Goal: Task Accomplishment & Management: Use online tool/utility

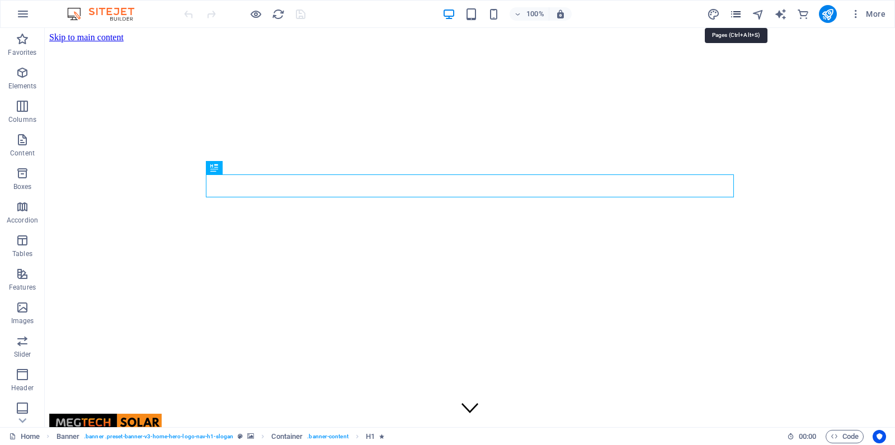
click at [730, 13] on icon "pages" at bounding box center [735, 14] width 13 height 13
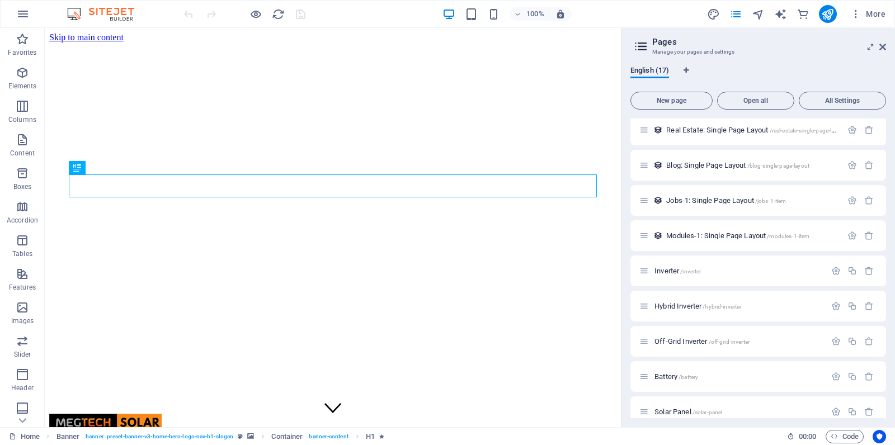
scroll to position [298, 0]
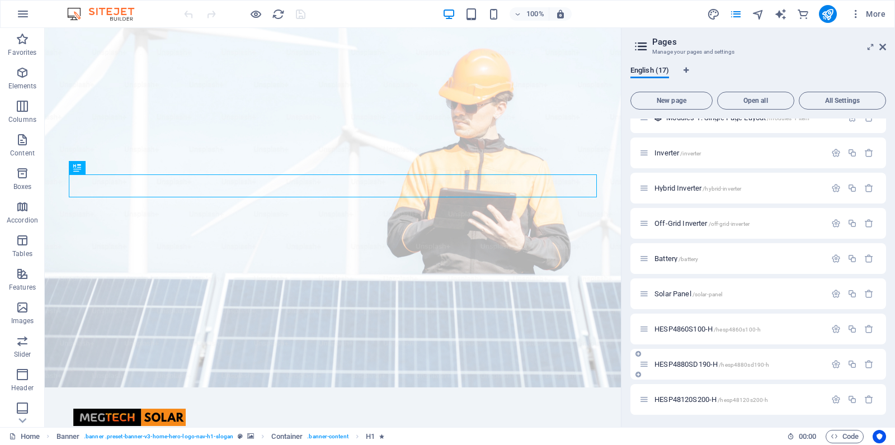
click at [680, 364] on span "HESP4880SD190-H /hesp4880sd190-h" at bounding box center [711, 364] width 115 height 8
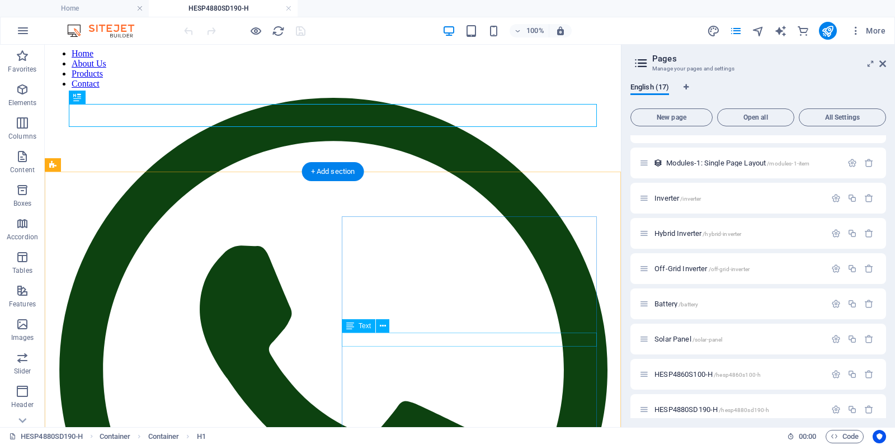
scroll to position [57, 0]
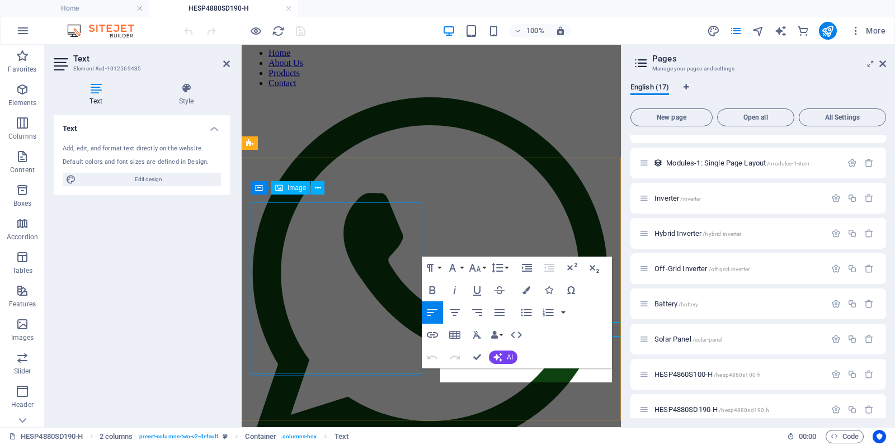
scroll to position [49, 0]
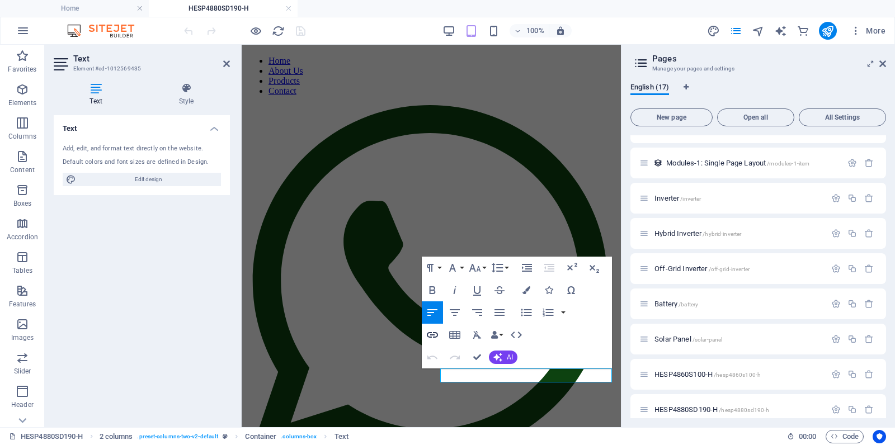
click at [432, 334] on icon "button" at bounding box center [432, 335] width 11 height 6
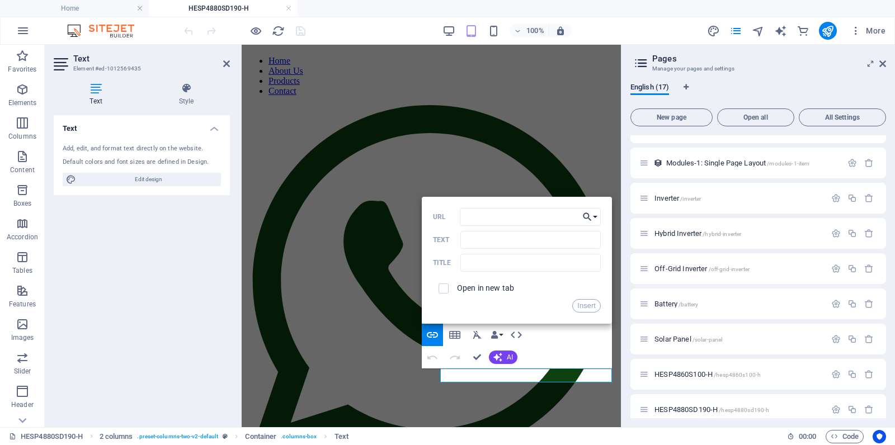
click at [595, 216] on button "Choose Link" at bounding box center [589, 217] width 21 height 18
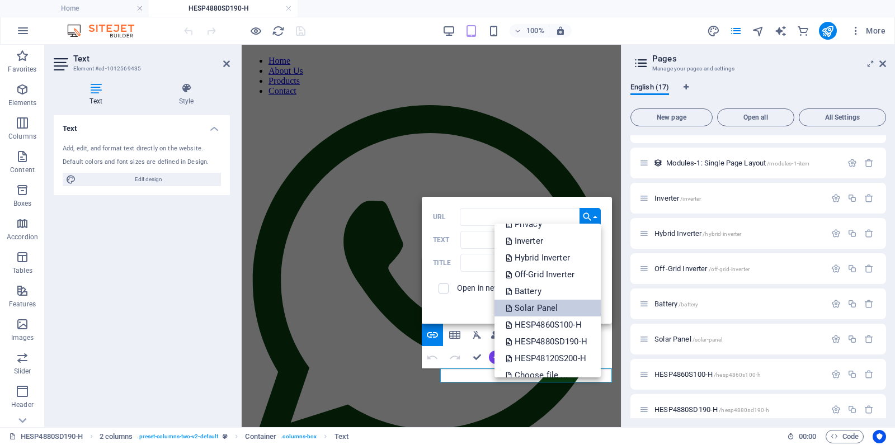
scroll to position [73, 0]
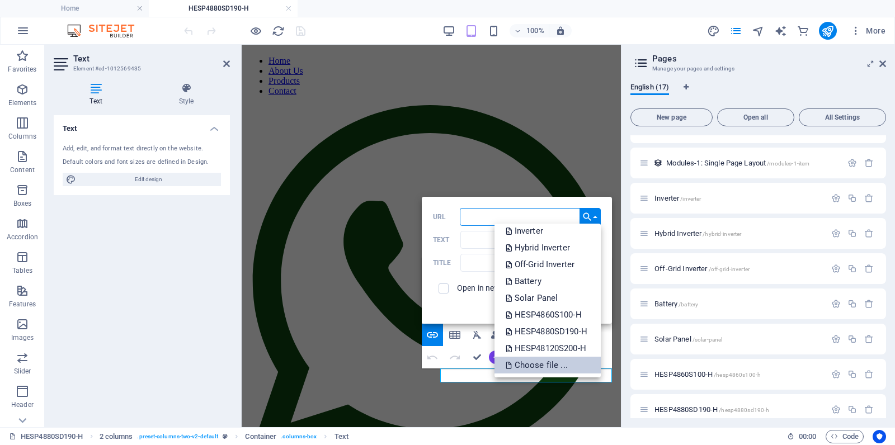
click at [524, 360] on p "Choose file ..." at bounding box center [538, 365] width 64 height 17
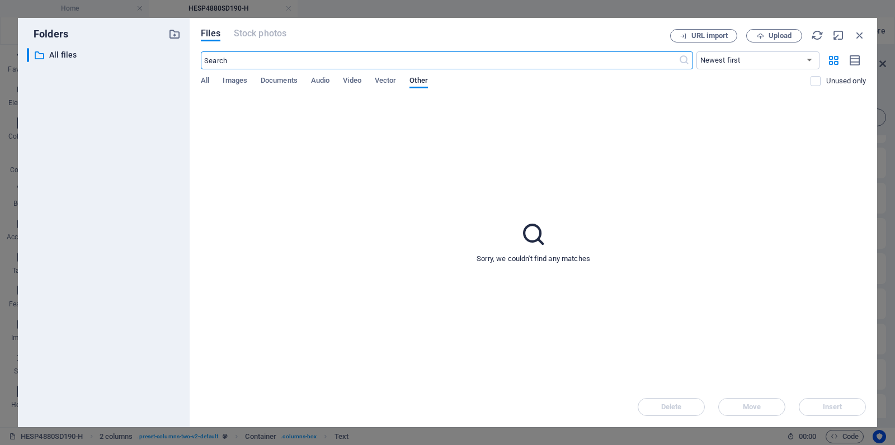
scroll to position [458, 0]
click at [206, 82] on span "All" at bounding box center [205, 82] width 8 height 16
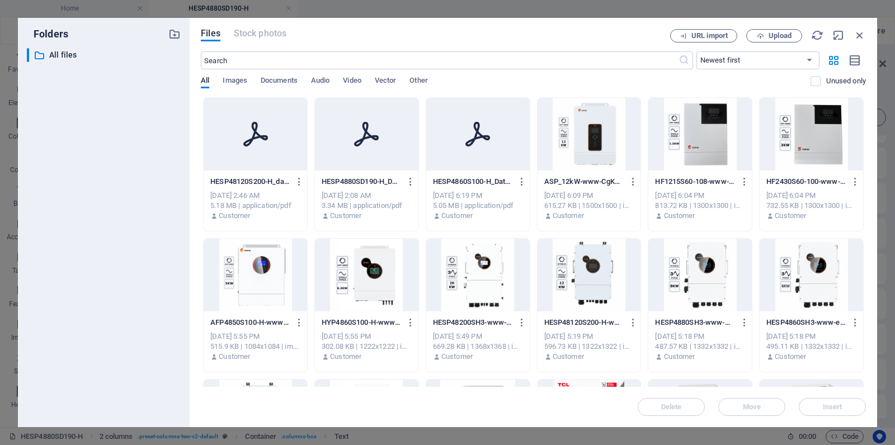
click at [359, 149] on div at bounding box center [366, 134] width 103 height 73
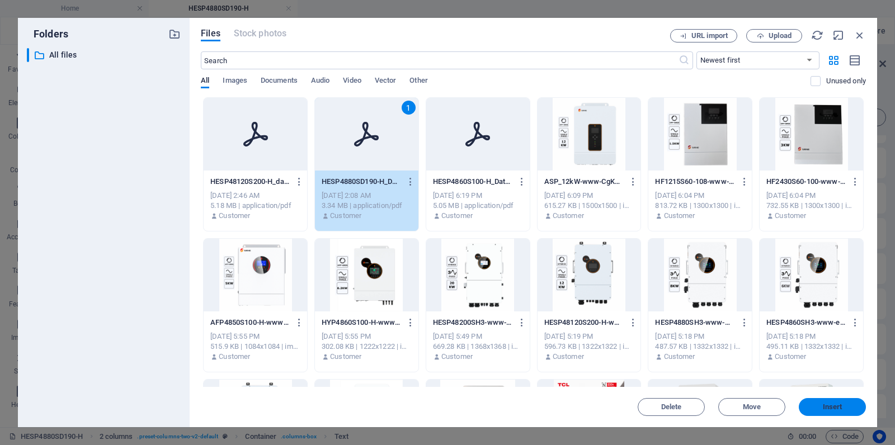
click at [840, 412] on button "Insert" at bounding box center [832, 407] width 67 height 18
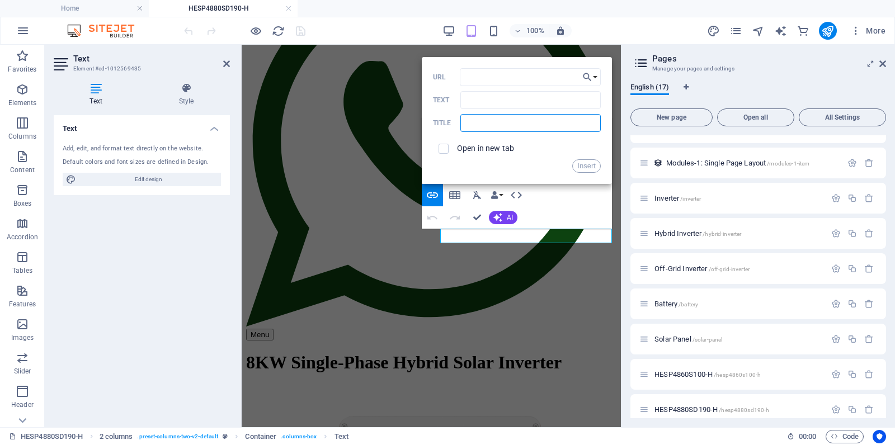
click at [503, 129] on input "text" at bounding box center [530, 123] width 140 height 18
drag, startPoint x: 466, startPoint y: 100, endPoint x: 629, endPoint y: 103, distance: 163.4
click at [629, 103] on div "Home HESP4880SD190-H Favorites Elements Columns Content Boxes Accordion Tables …" at bounding box center [447, 236] width 895 height 383
click at [535, 100] on input "Text" at bounding box center [530, 100] width 140 height 18
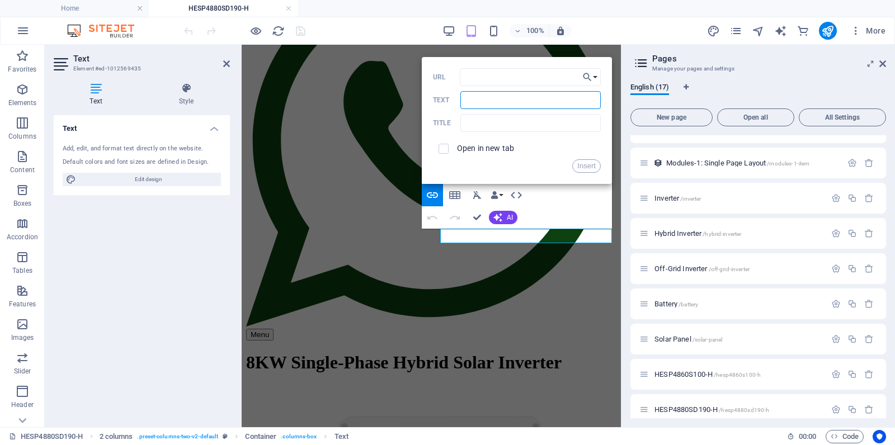
click at [535, 100] on input "Text" at bounding box center [530, 100] width 140 height 18
type input "HESP4880SD190-H Datasheet"
click at [518, 117] on input "text" at bounding box center [530, 123] width 140 height 18
click at [581, 163] on button "Insert" at bounding box center [586, 165] width 29 height 13
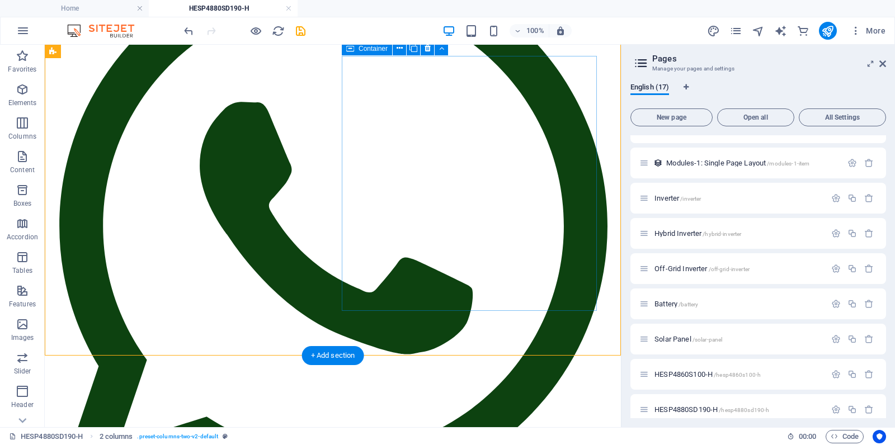
scroll to position [200, 0]
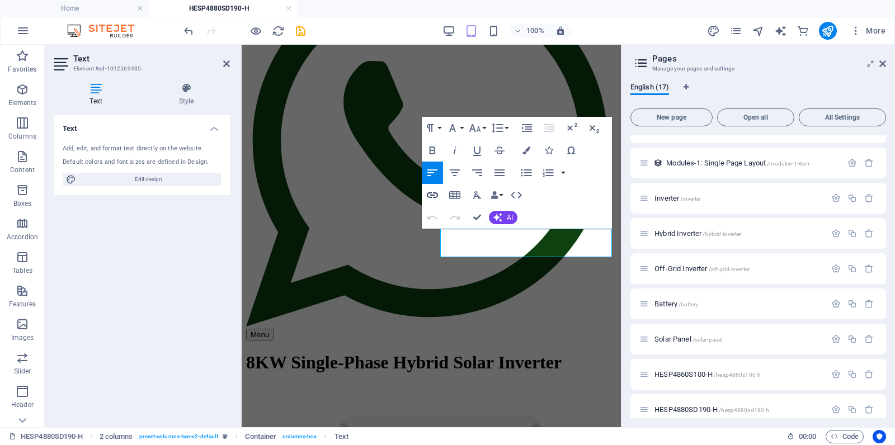
click at [432, 196] on icon "button" at bounding box center [432, 194] width 13 height 13
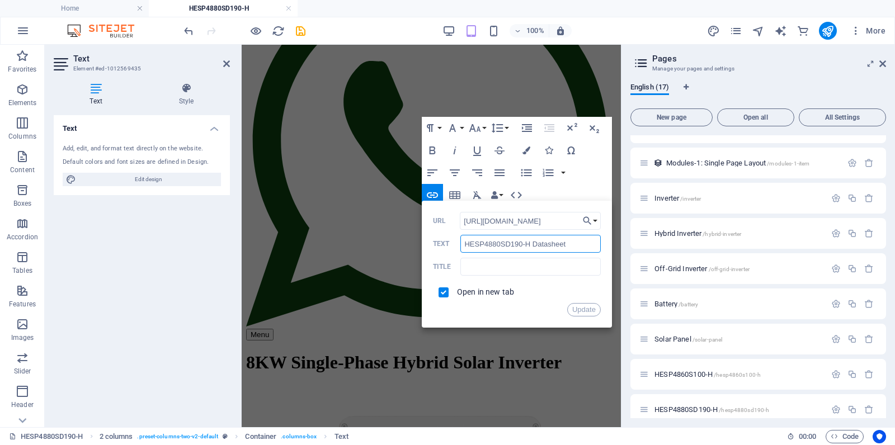
scroll to position [0, 0]
click at [573, 247] on input "HESP4880SD190-H Datasheet" at bounding box center [530, 244] width 140 height 18
type input "H"
click at [565, 263] on input "text" at bounding box center [530, 267] width 140 height 18
click at [588, 308] on button "Update" at bounding box center [584, 309] width 34 height 13
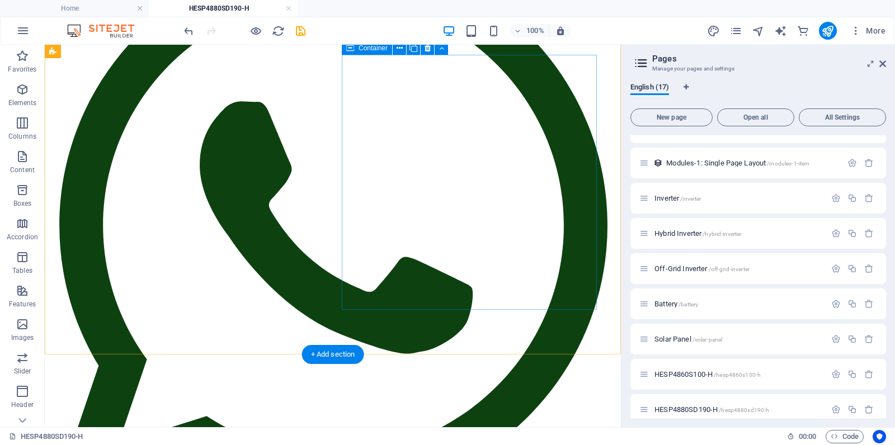
scroll to position [200, 0]
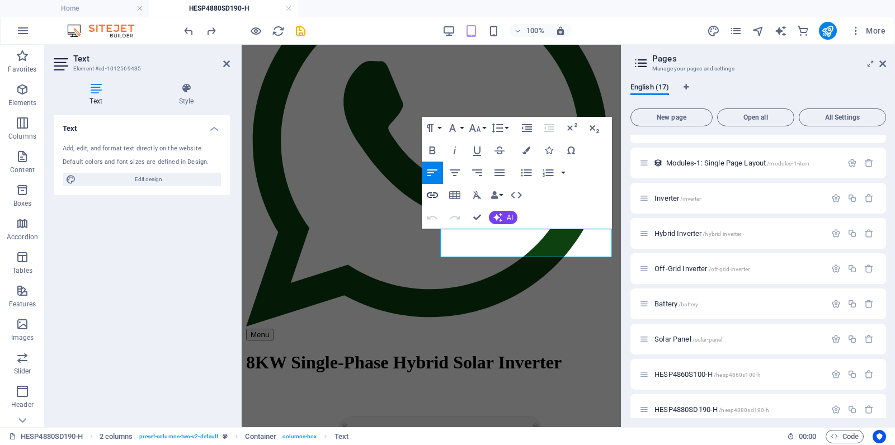
click at [434, 196] on icon "button" at bounding box center [432, 194] width 13 height 13
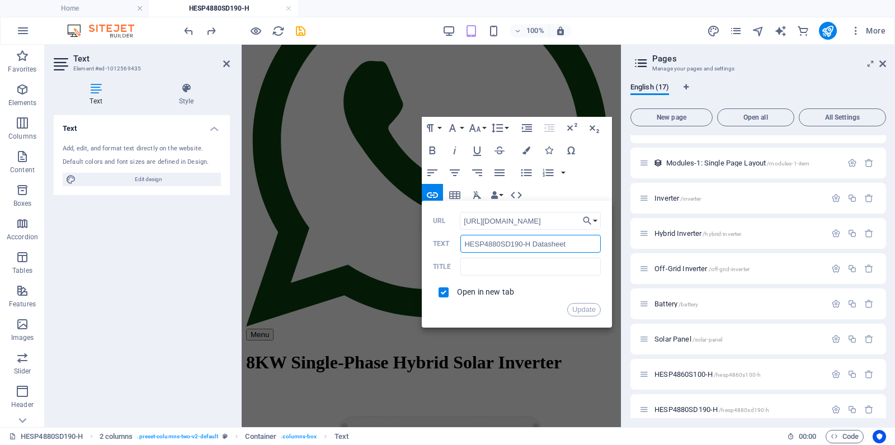
scroll to position [0, 0]
drag, startPoint x: 576, startPoint y: 244, endPoint x: 464, endPoint y: 241, distance: 111.9
click at [464, 241] on input "HESP4880SD190-H Datasheet" at bounding box center [530, 244] width 140 height 18
click at [581, 308] on button "Update" at bounding box center [584, 309] width 34 height 13
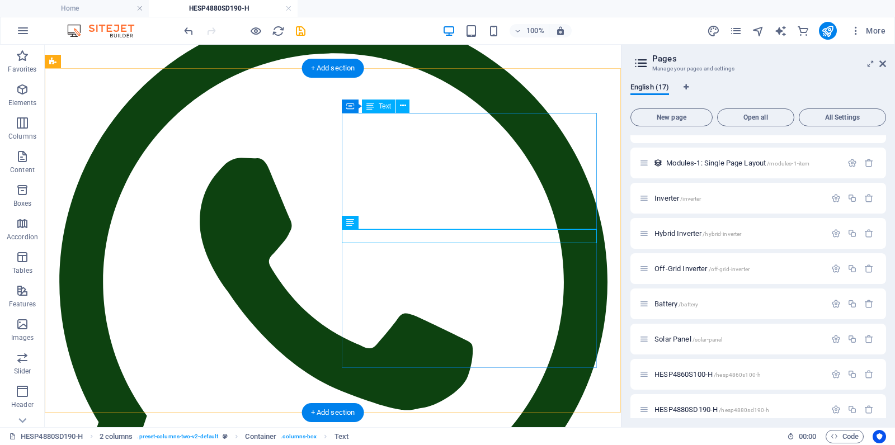
scroll to position [143, 0]
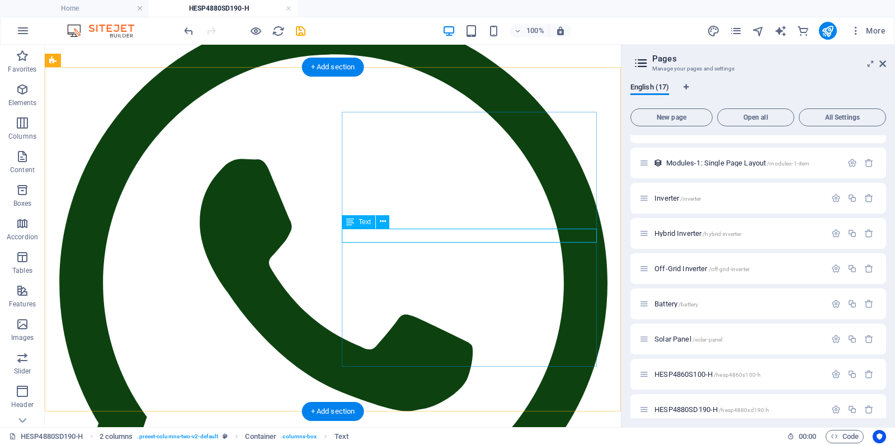
click at [383, 225] on icon at bounding box center [383, 222] width 6 height 12
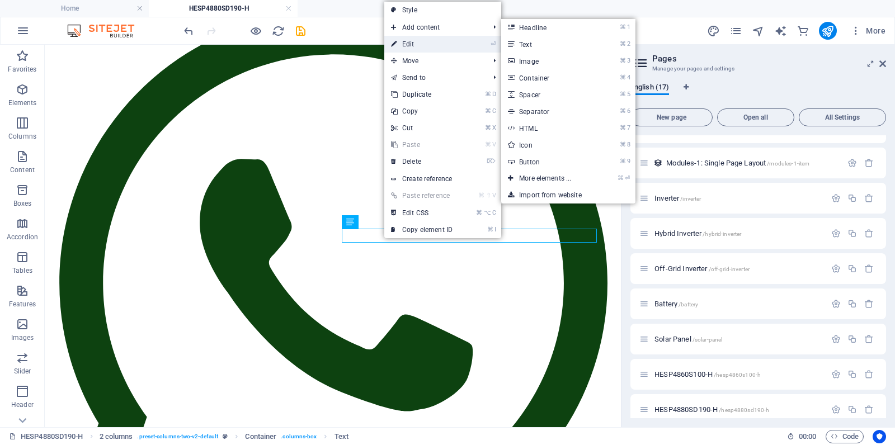
click at [421, 40] on link "⏎ Edit" at bounding box center [421, 44] width 75 height 17
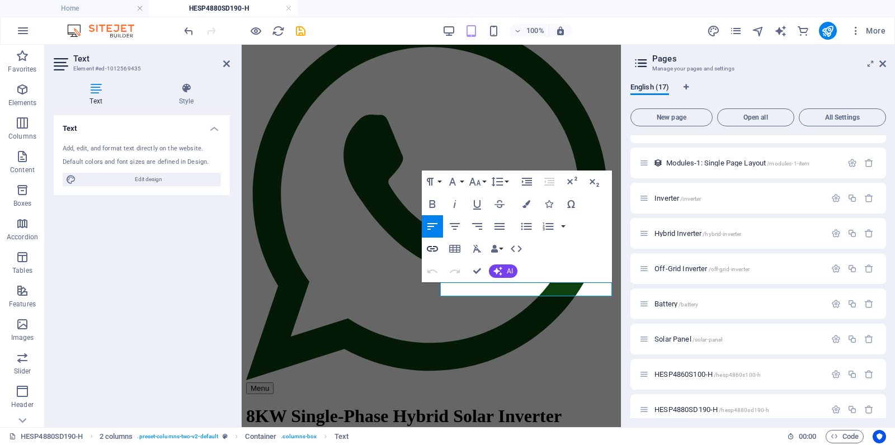
click at [430, 243] on icon "button" at bounding box center [432, 248] width 13 height 13
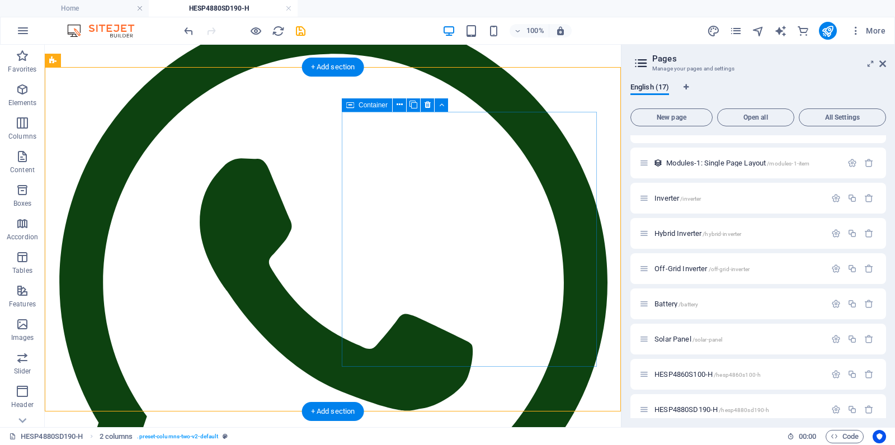
scroll to position [143, 0]
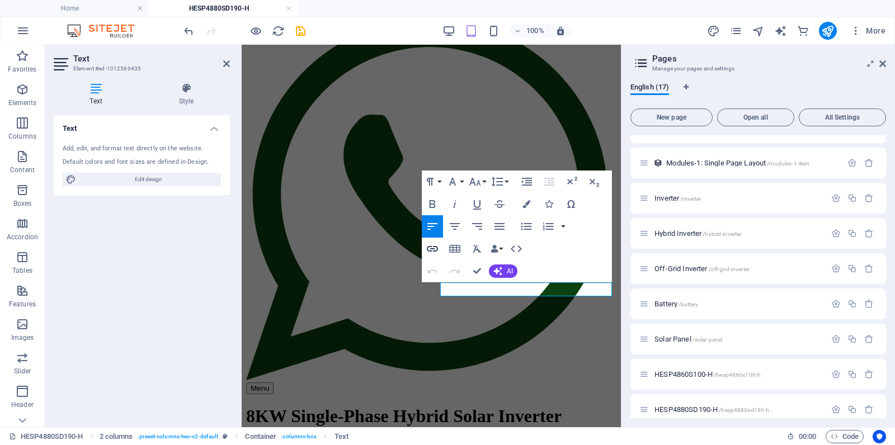
click at [426, 247] on icon "button" at bounding box center [432, 248] width 13 height 13
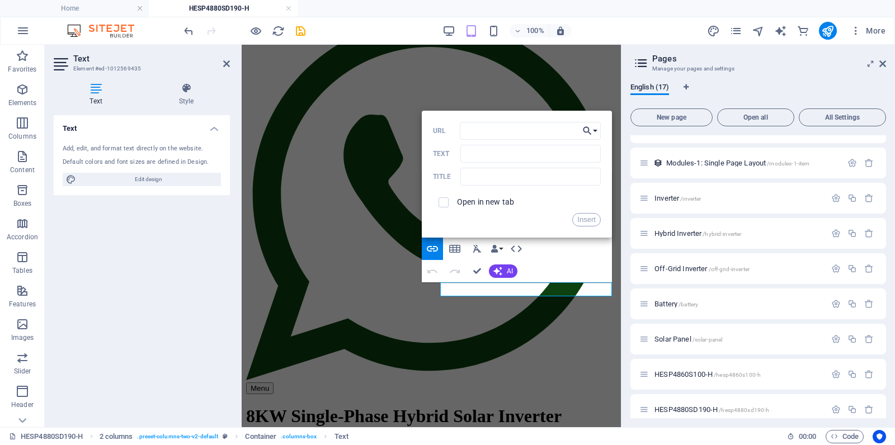
click at [591, 136] on icon "button" at bounding box center [587, 130] width 11 height 13
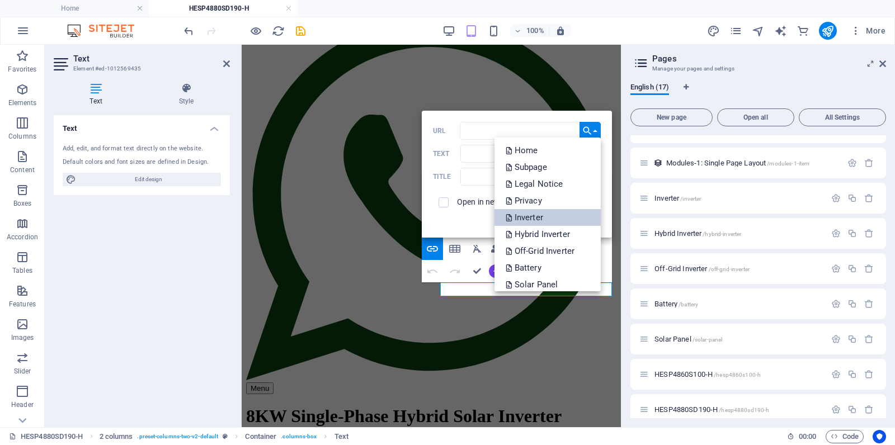
scroll to position [73, 0]
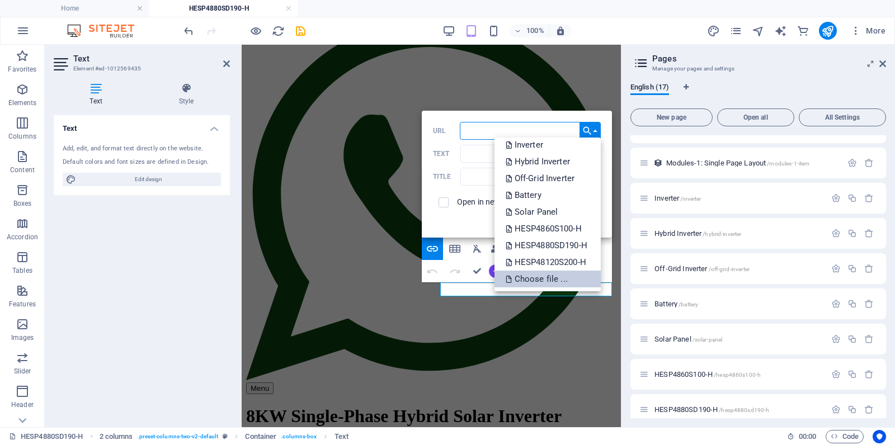
click at [527, 279] on p "Choose file ..." at bounding box center [538, 279] width 64 height 17
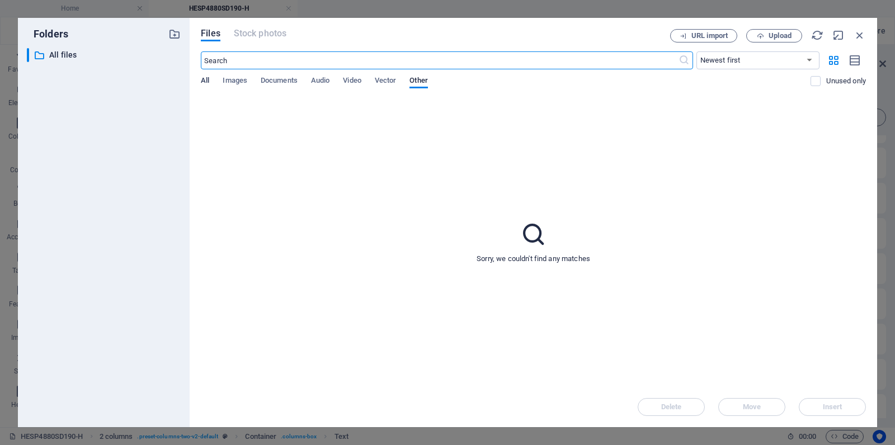
click at [204, 84] on span "All" at bounding box center [205, 82] width 8 height 16
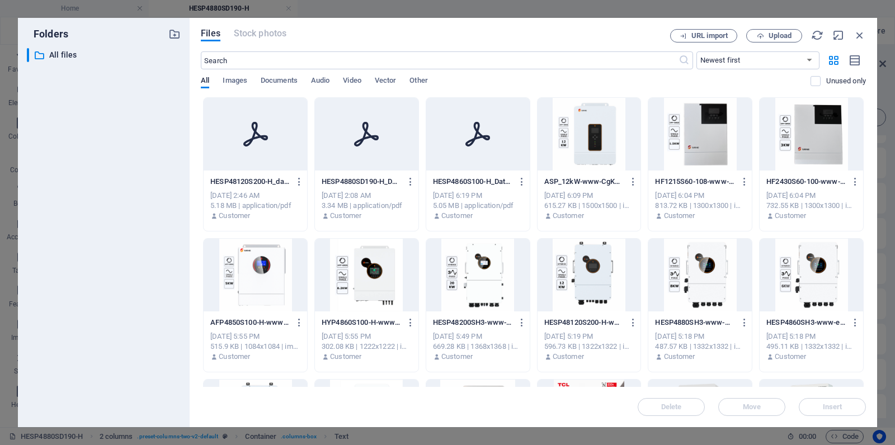
click at [375, 139] on icon at bounding box center [366, 134] width 25 height 25
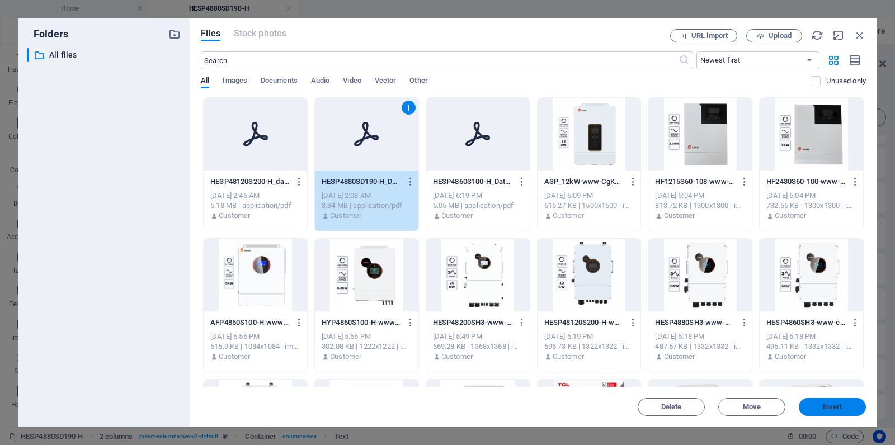
click at [845, 409] on span "Insert" at bounding box center [832, 407] width 58 height 7
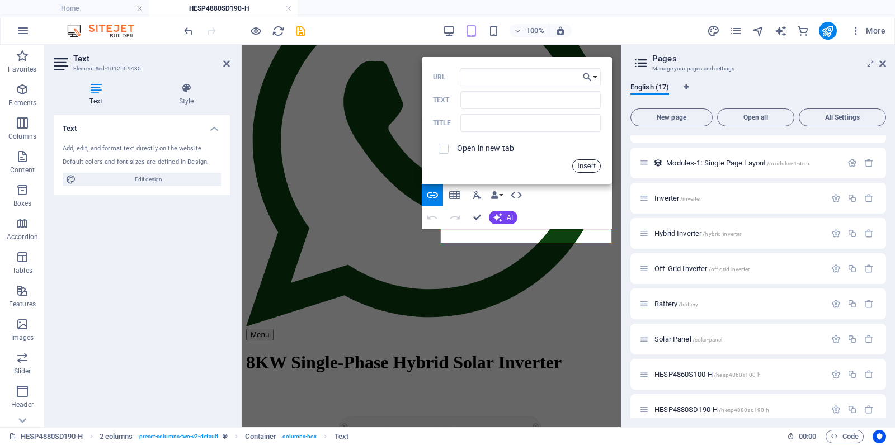
click at [590, 162] on button "Insert" at bounding box center [586, 165] width 29 height 13
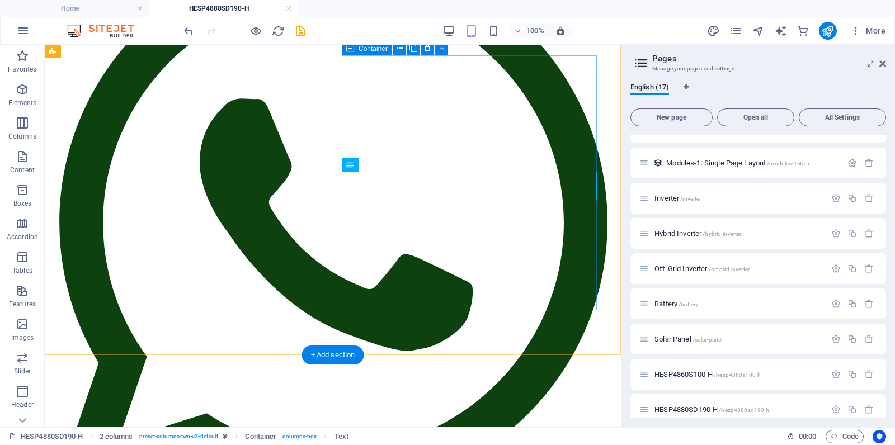
scroll to position [200, 0]
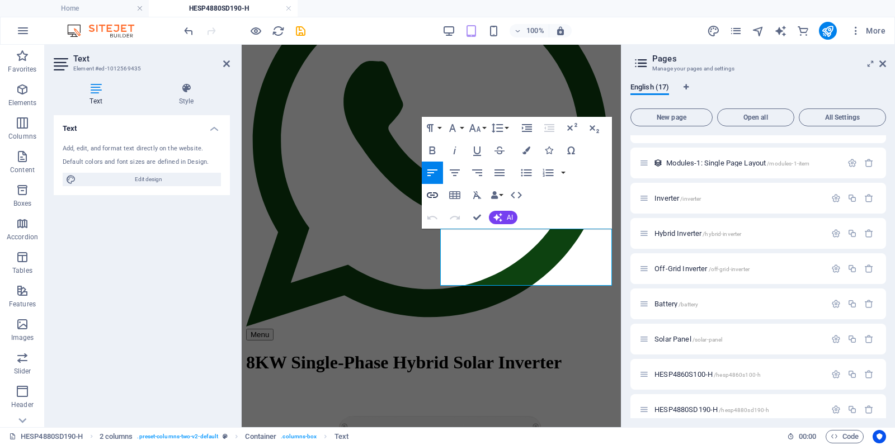
click at [436, 194] on icon "button" at bounding box center [432, 195] width 11 height 6
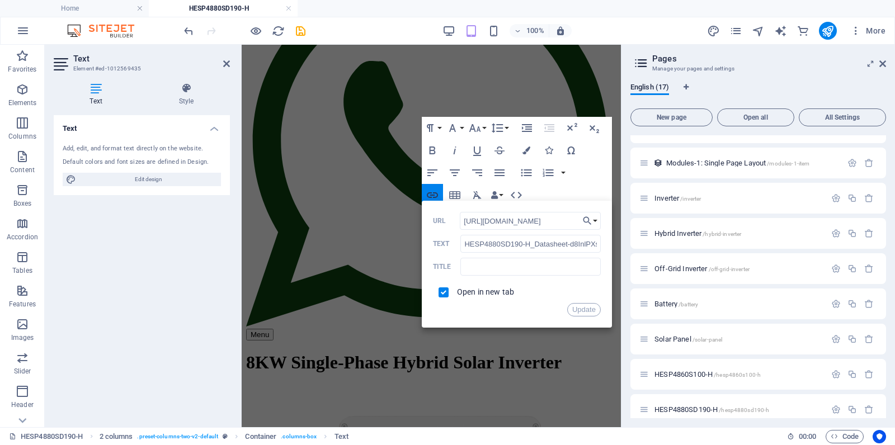
scroll to position [0, 274]
click at [590, 309] on button "Update" at bounding box center [584, 309] width 34 height 13
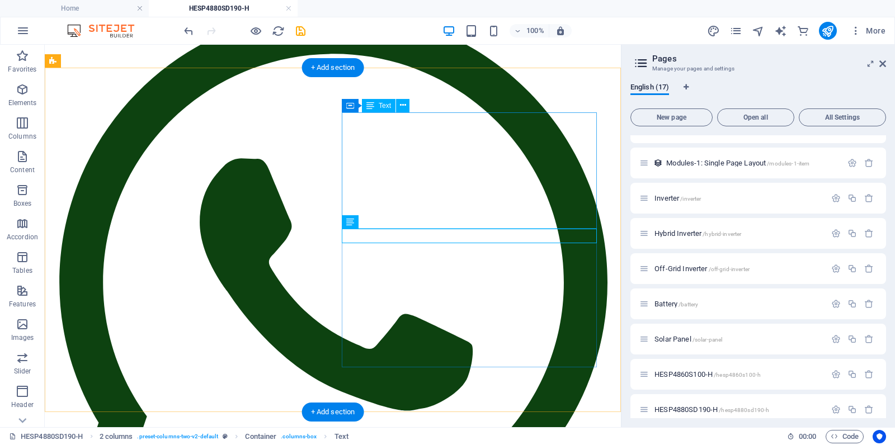
scroll to position [143, 0]
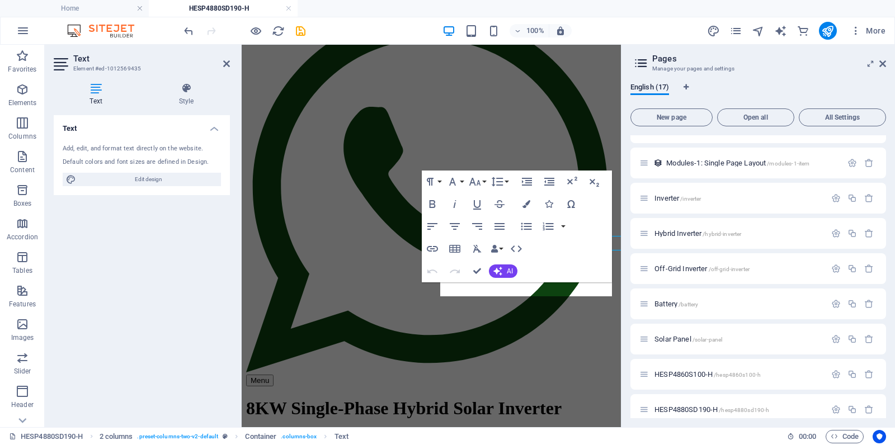
scroll to position [135, 0]
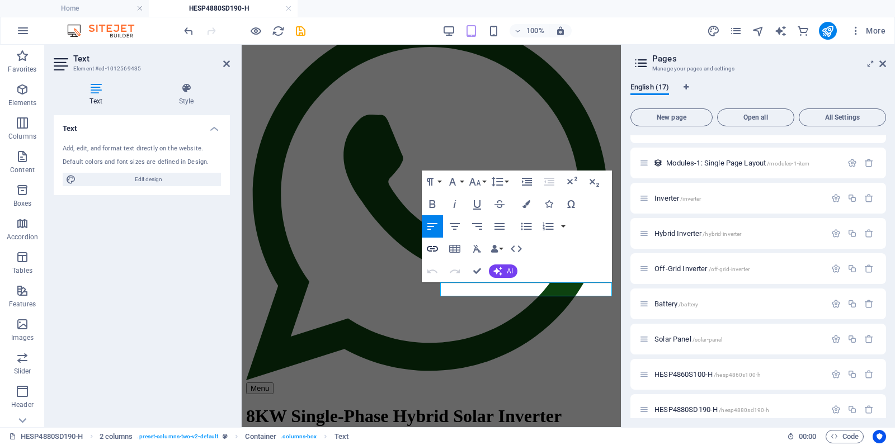
click at [432, 246] on icon "button" at bounding box center [432, 248] width 13 height 13
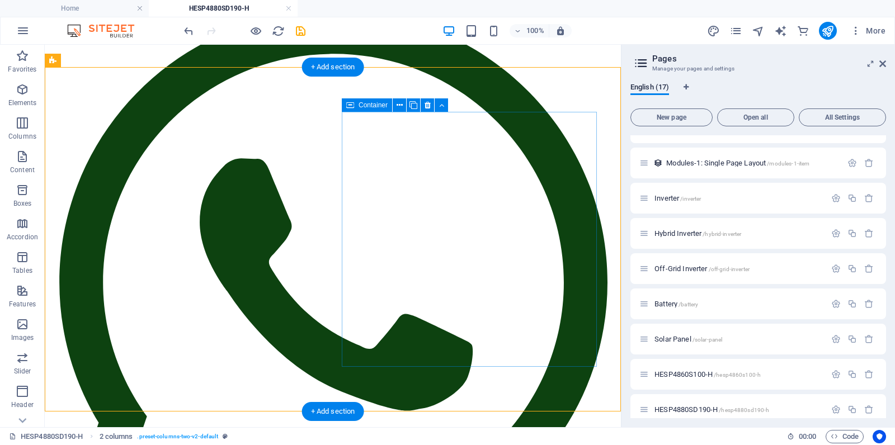
scroll to position [143, 0]
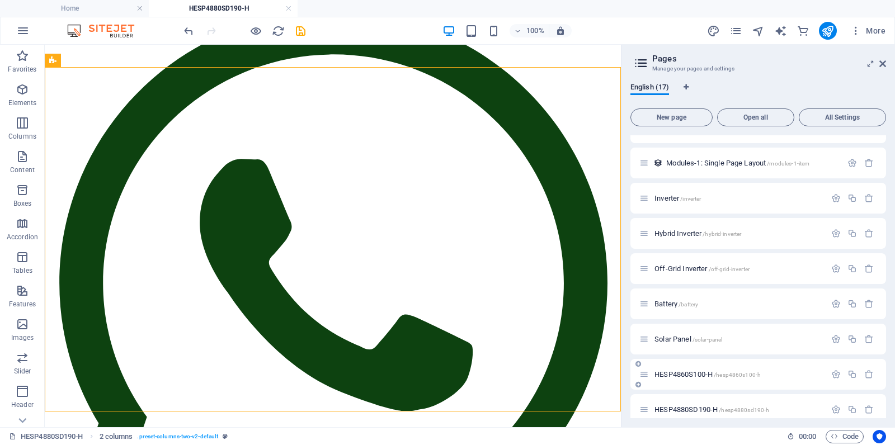
click at [686, 372] on span "HESP4860S100-H /hesp4860s100-h" at bounding box center [707, 374] width 106 height 8
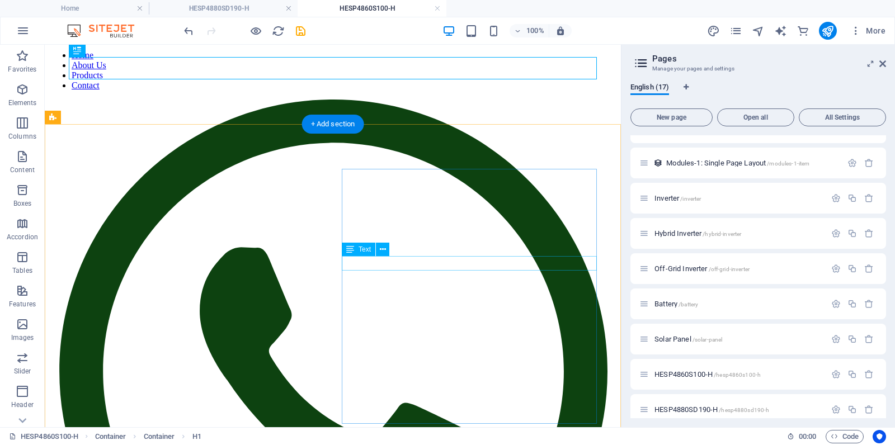
scroll to position [92, 0]
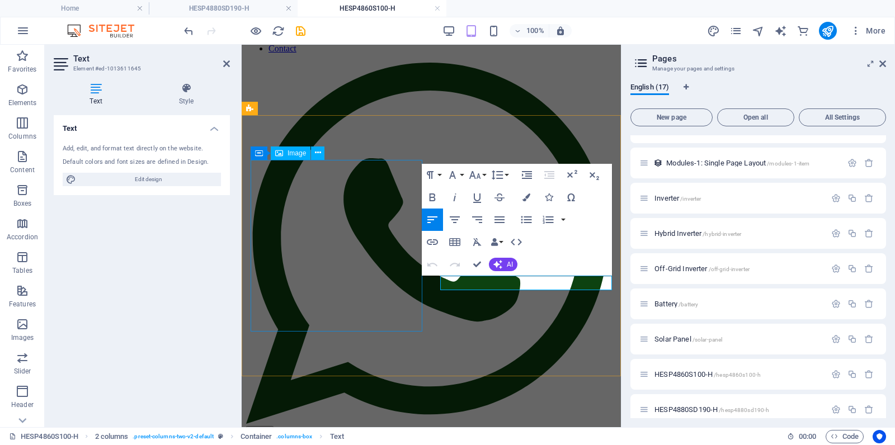
scroll to position [84, 0]
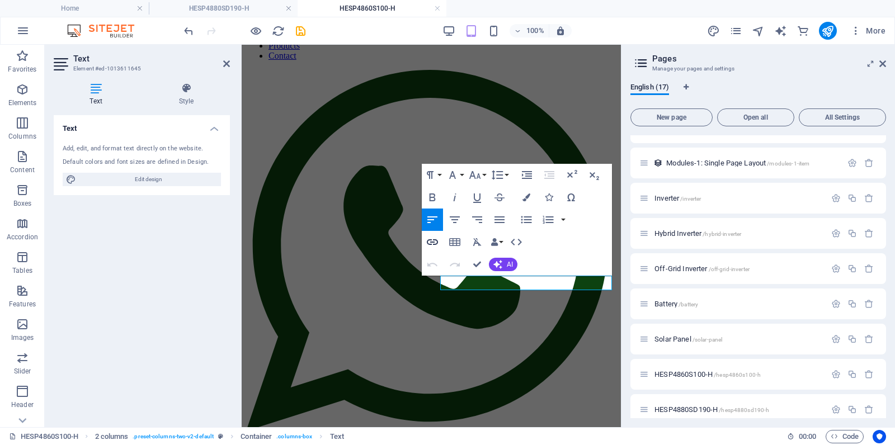
click at [436, 241] on icon "button" at bounding box center [432, 242] width 11 height 6
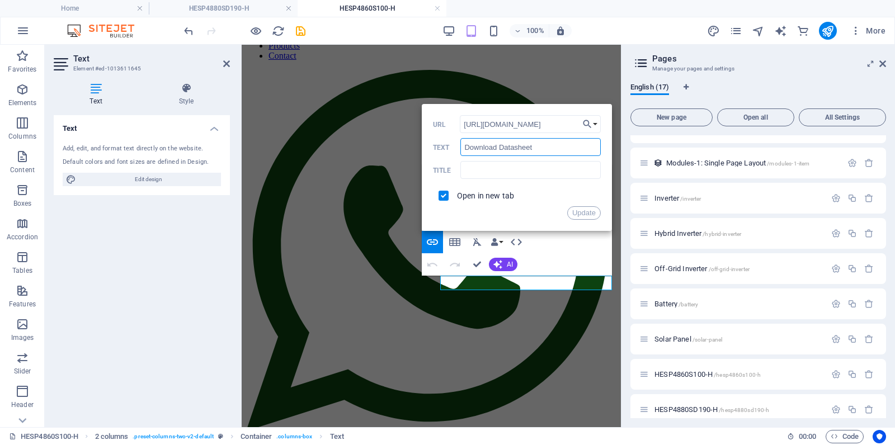
scroll to position [0, 0]
click at [465, 145] on input "Download Datasheet" at bounding box center [530, 147] width 140 height 18
type input ">>Download Datasheet"
click at [578, 215] on button "Update" at bounding box center [584, 212] width 34 height 13
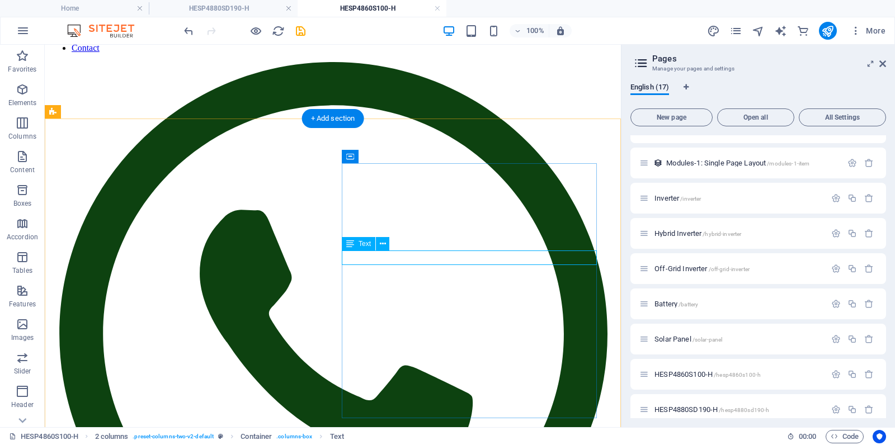
scroll to position [92, 0]
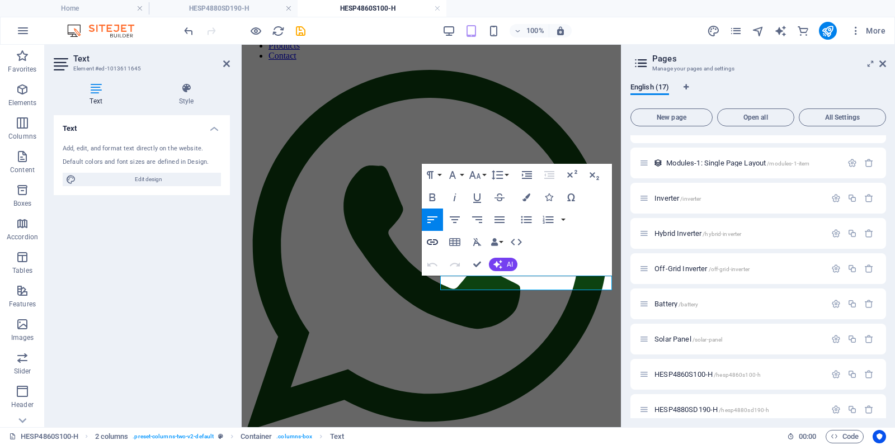
click at [437, 242] on icon "button" at bounding box center [432, 242] width 11 height 6
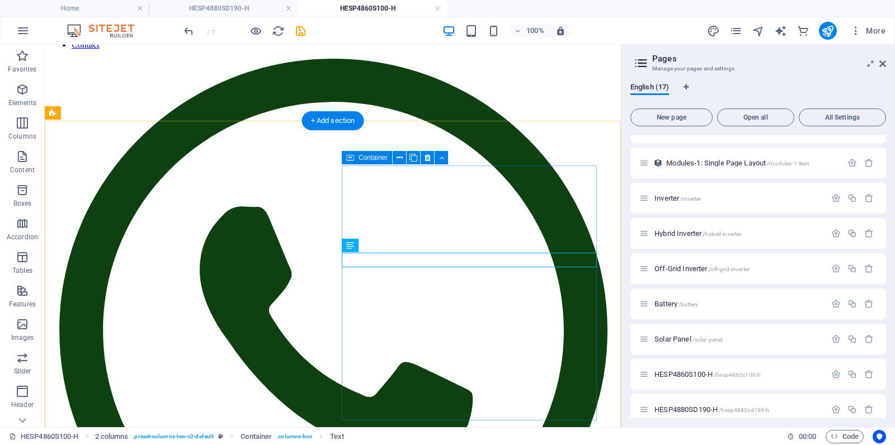
scroll to position [92, 0]
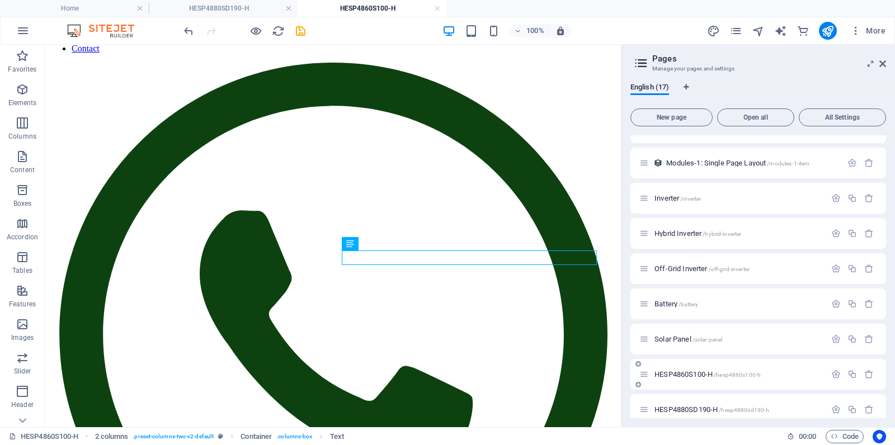
click at [683, 374] on span "HESP4860S100-H /hesp4860s100-h" at bounding box center [707, 374] width 106 height 8
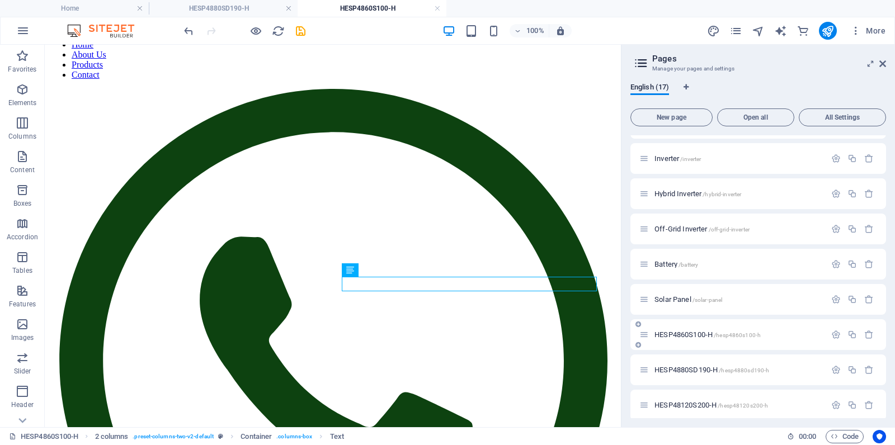
scroll to position [315, 0]
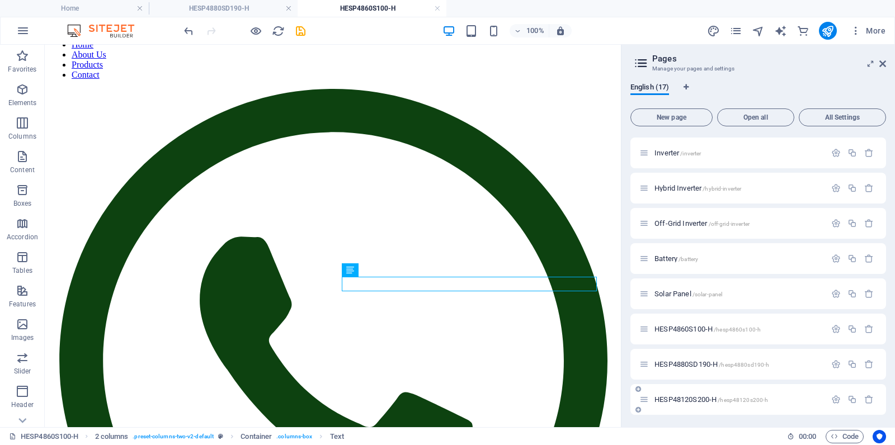
click at [693, 396] on span "HESP48120S200-H /hesp48120s200-h" at bounding box center [711, 399] width 114 height 8
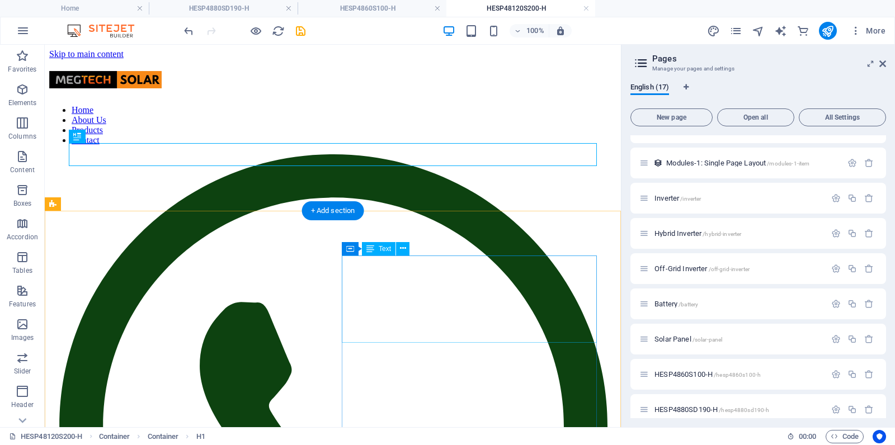
scroll to position [0, 0]
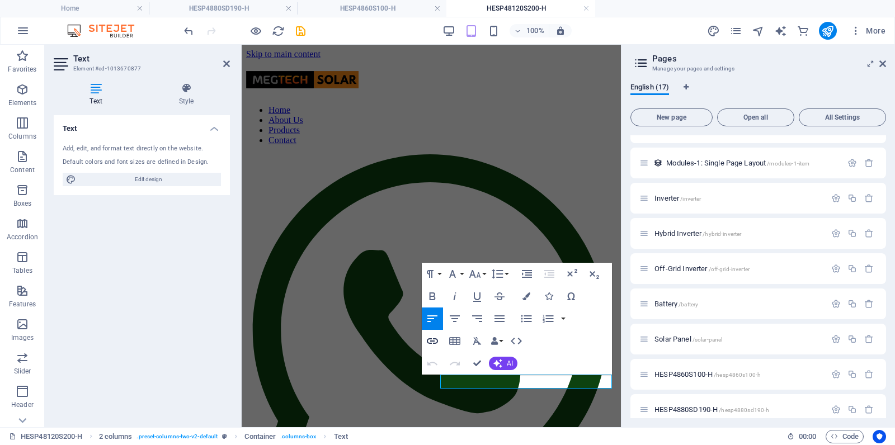
click at [433, 343] on icon "button" at bounding box center [432, 341] width 11 height 6
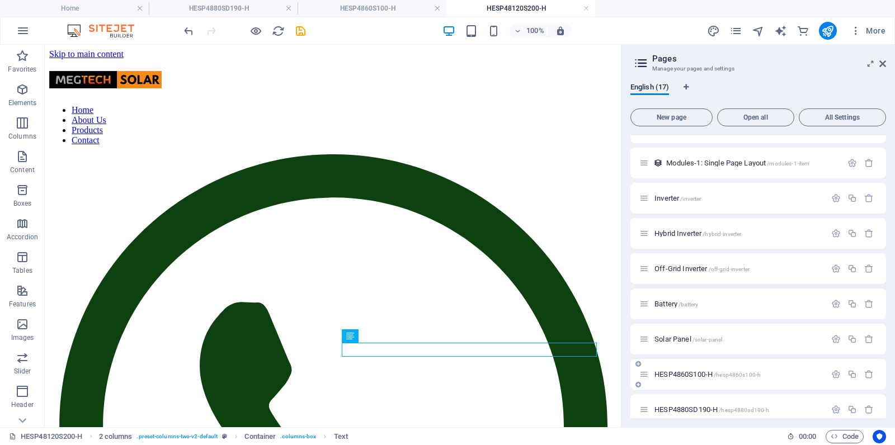
scroll to position [315, 0]
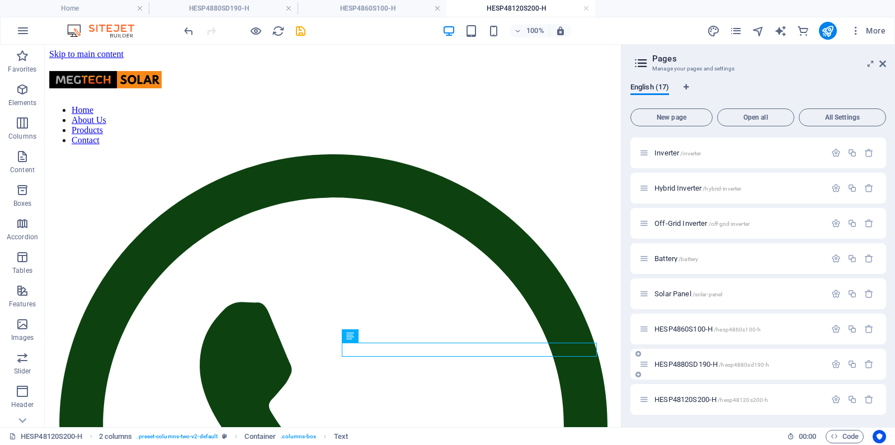
click at [683, 362] on span "HESP4880SD190-H /hesp4880sd190-h" at bounding box center [711, 364] width 115 height 8
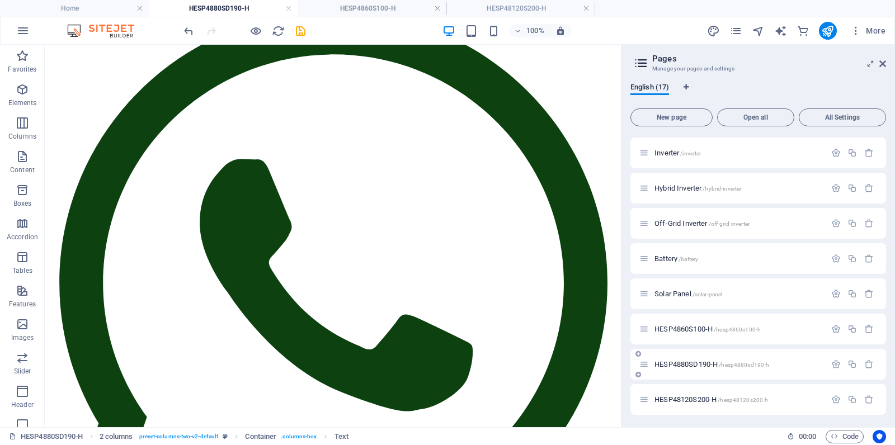
click at [683, 362] on span "HESP4880SD190-H /hesp4880sd190-h" at bounding box center [711, 364] width 115 height 8
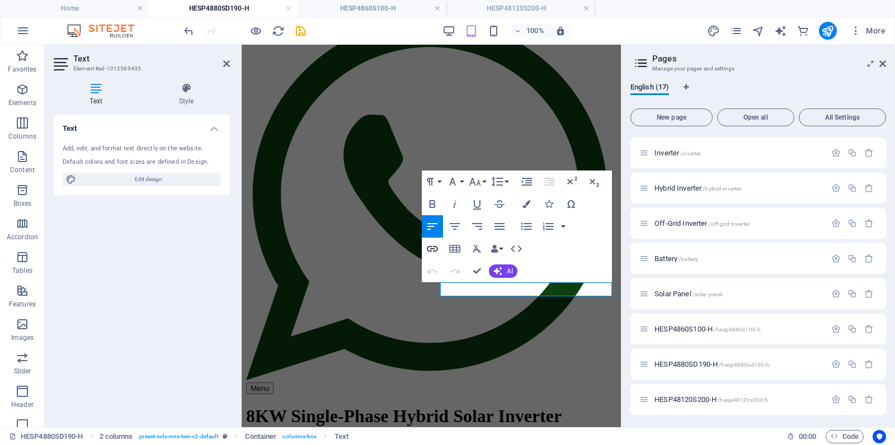
click at [432, 249] on icon "button" at bounding box center [432, 248] width 13 height 13
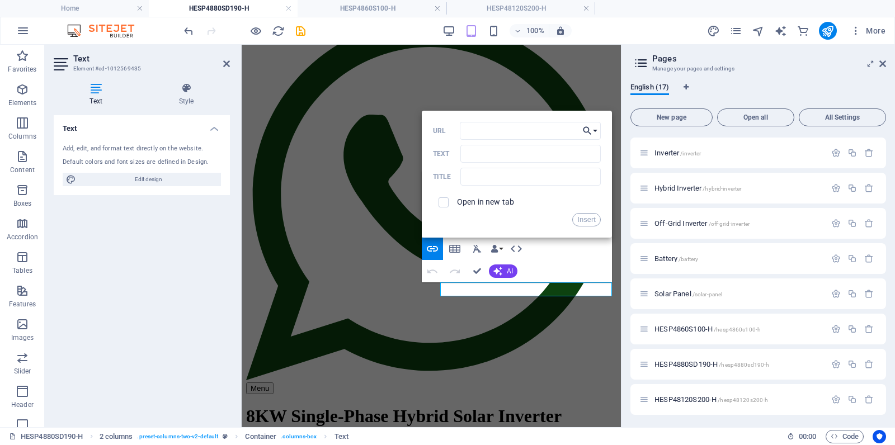
click at [595, 130] on button "Choose Link" at bounding box center [589, 131] width 21 height 18
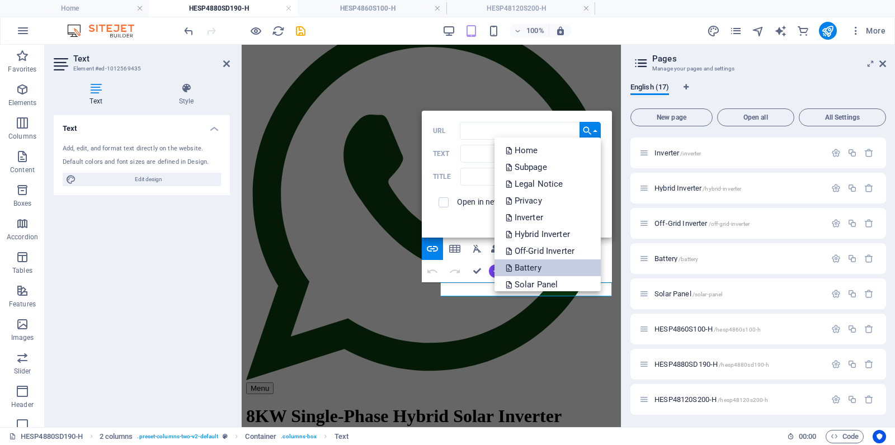
scroll to position [73, 0]
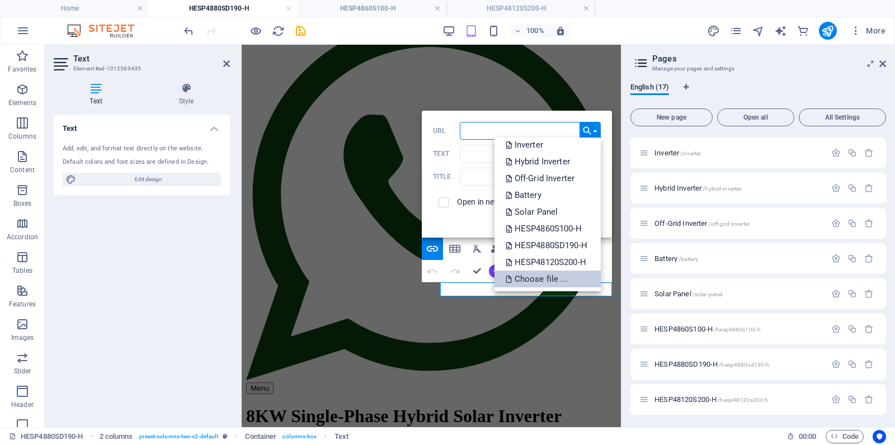
click at [532, 281] on p "Choose file ..." at bounding box center [538, 279] width 64 height 17
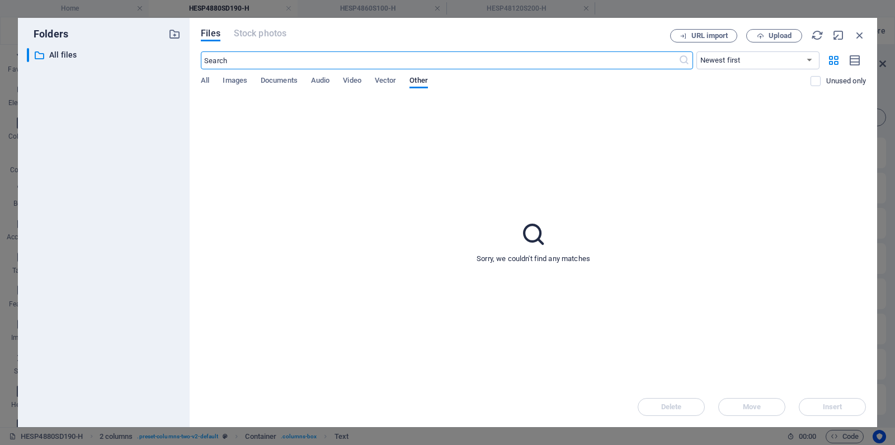
scroll to position [458, 0]
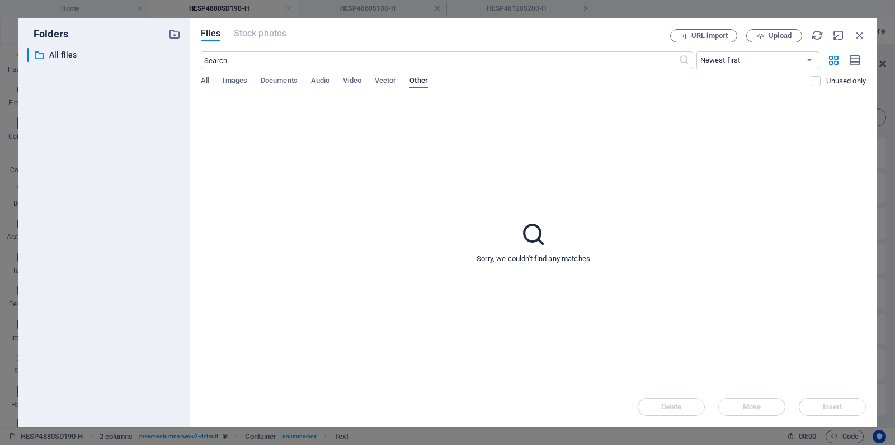
click at [210, 81] on div "All Images Documents Audio Video Vector Other" at bounding box center [506, 86] width 610 height 21
click at [207, 81] on span "All" at bounding box center [205, 82] width 8 height 16
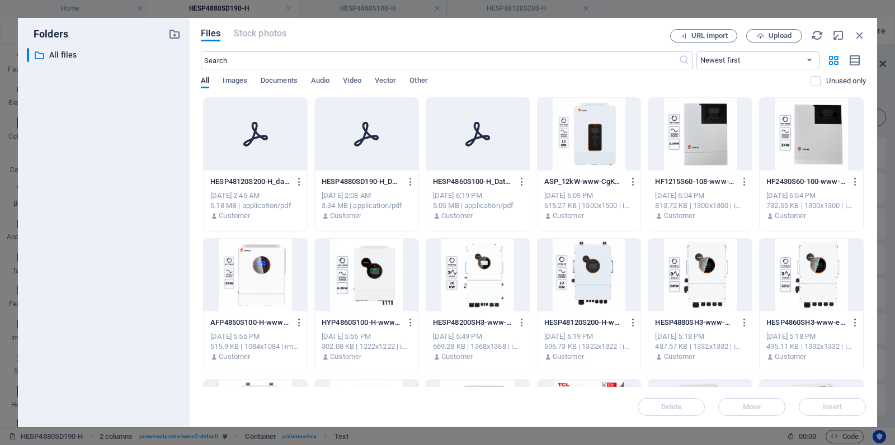
click at [366, 149] on div at bounding box center [366, 134] width 103 height 73
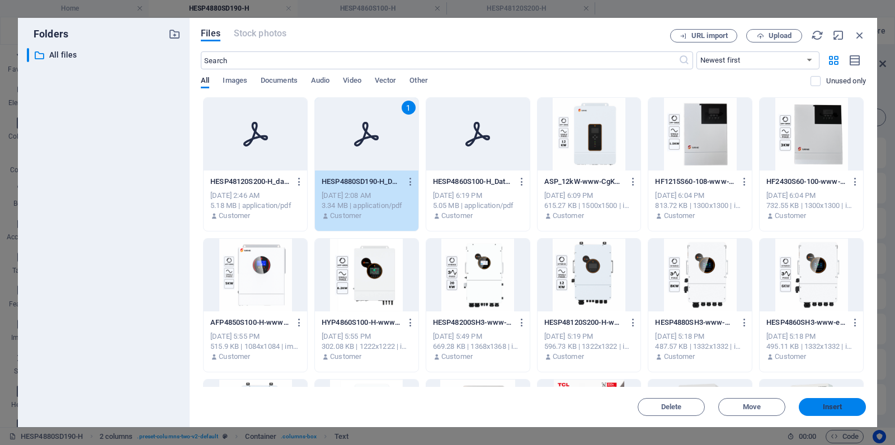
click at [818, 405] on span "Insert" at bounding box center [832, 407] width 58 height 7
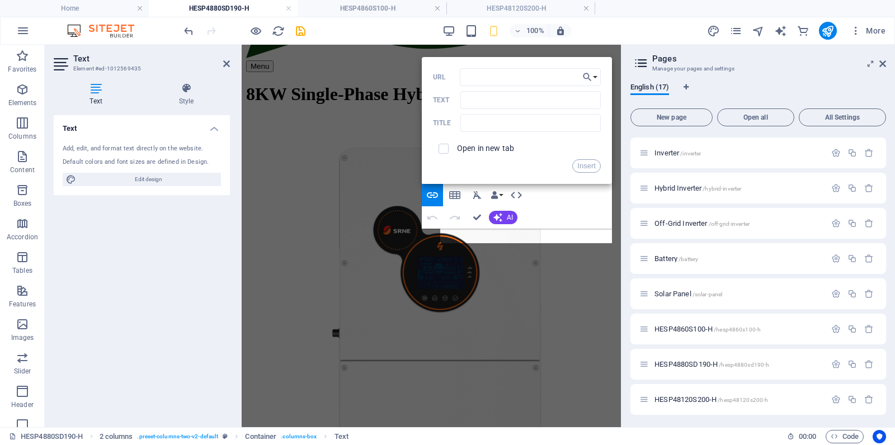
scroll to position [189, 0]
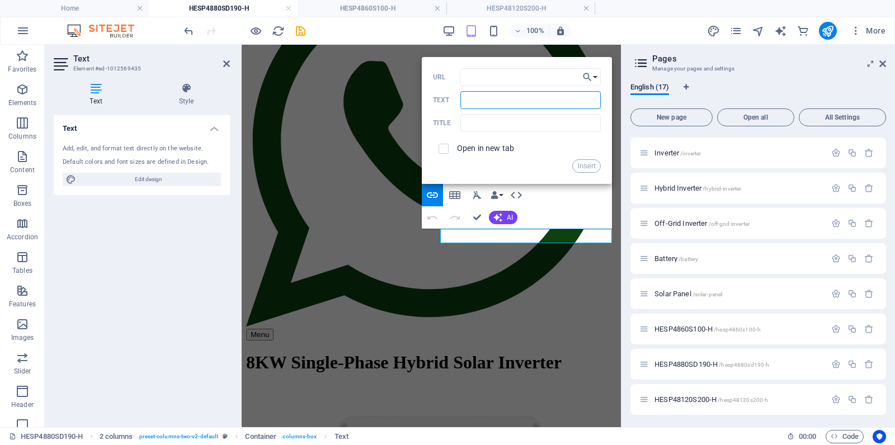
click at [508, 103] on input "Text" at bounding box center [530, 100] width 140 height 18
click at [465, 100] on input "Text" at bounding box center [530, 100] width 140 height 18
type input ">>HESP4880SD190-H Datasheet"
click at [491, 128] on input "text" at bounding box center [530, 123] width 140 height 18
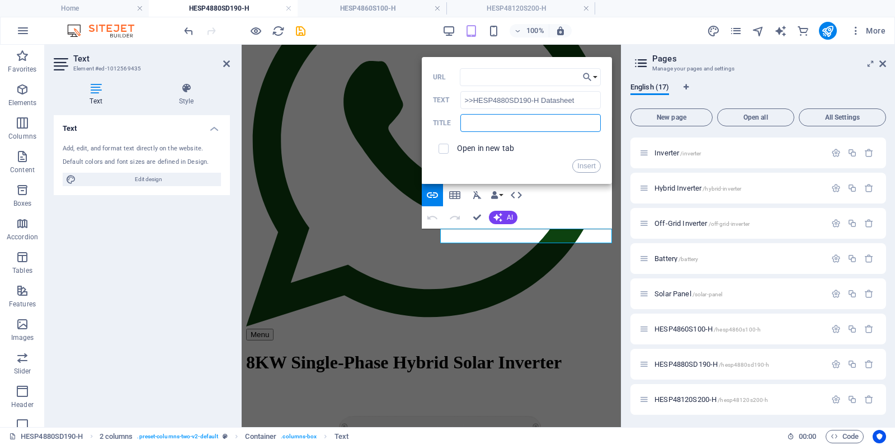
click at [474, 121] on input "text" at bounding box center [530, 123] width 140 height 18
click at [588, 170] on button "Insert" at bounding box center [586, 165] width 29 height 13
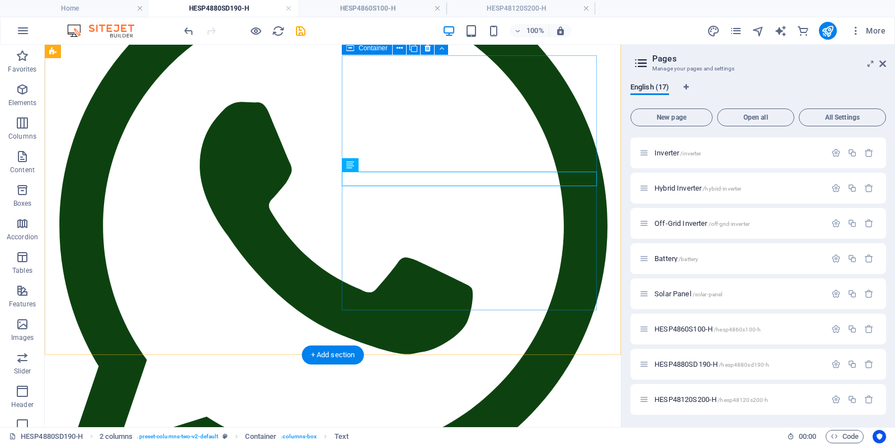
scroll to position [200, 0]
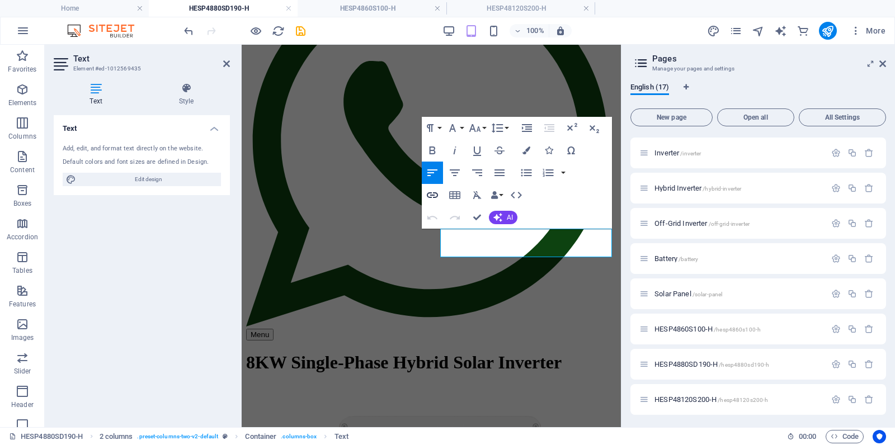
click at [436, 194] on icon "button" at bounding box center [432, 195] width 11 height 6
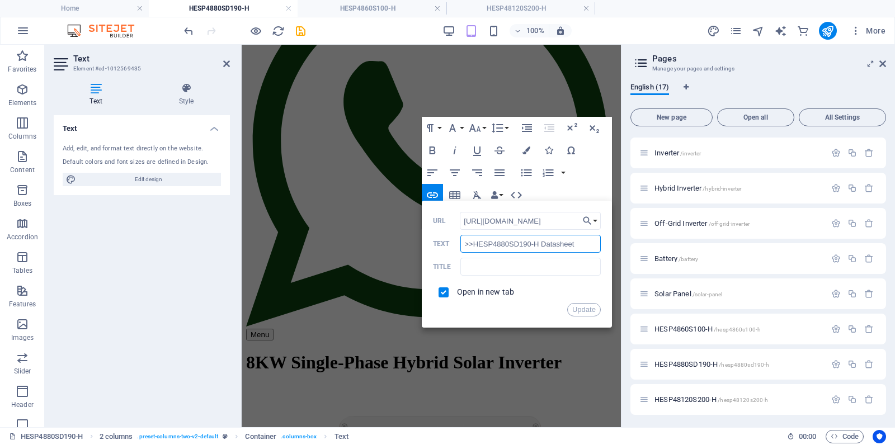
scroll to position [0, 0]
click at [578, 243] on input ">>HESP4880SD190-H Datasheet" at bounding box center [530, 244] width 140 height 18
drag, startPoint x: 542, startPoint y: 246, endPoint x: 546, endPoint y: 262, distance: 17.2
click at [542, 246] on input ">>HESP4880SD190-H Datasheet" at bounding box center [530, 244] width 140 height 18
type input ">>Datasheet"
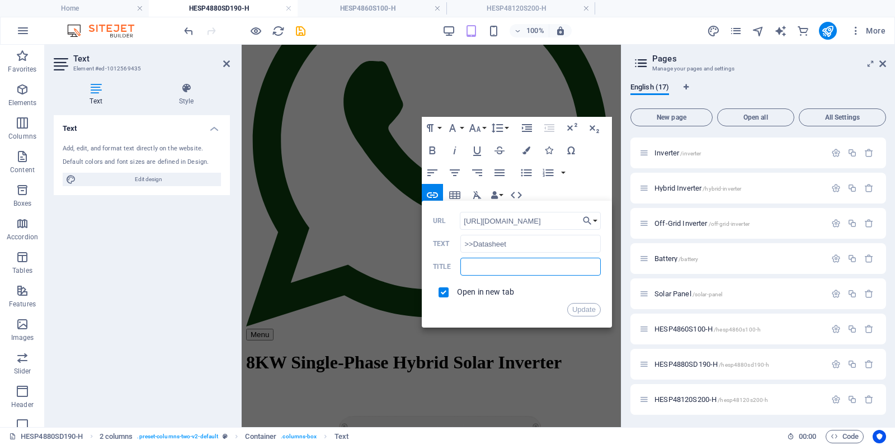
click at [543, 268] on input "text" at bounding box center [530, 267] width 140 height 18
click at [582, 306] on button "Update" at bounding box center [584, 309] width 34 height 13
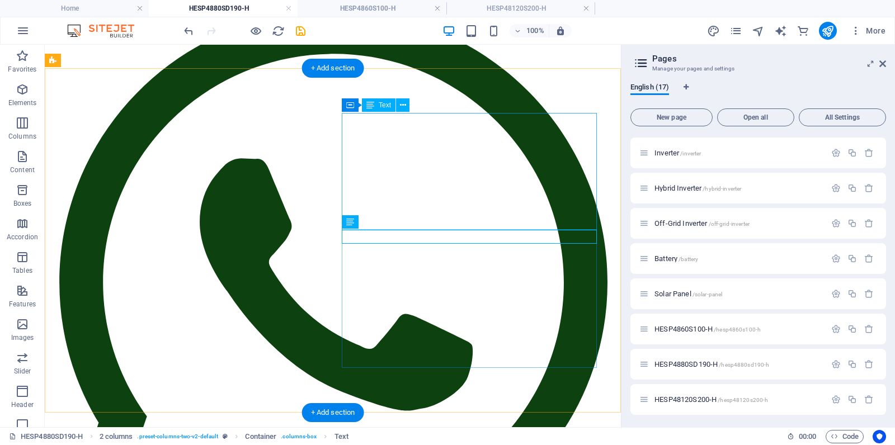
scroll to position [143, 0]
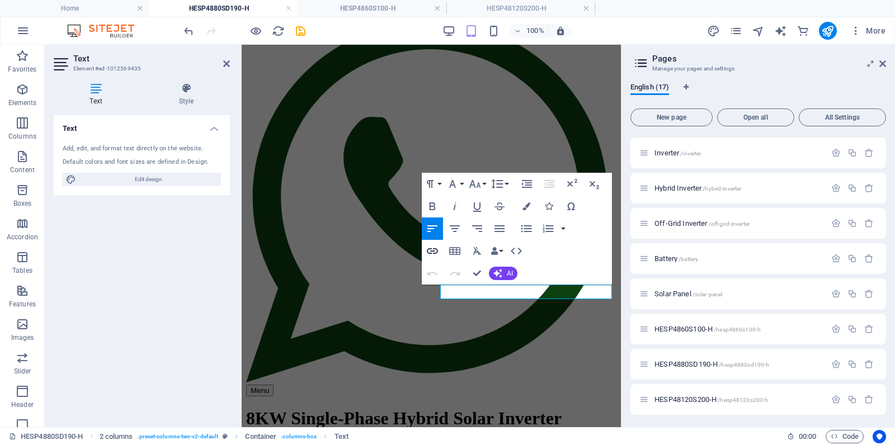
click at [434, 250] on icon "button" at bounding box center [432, 250] width 13 height 13
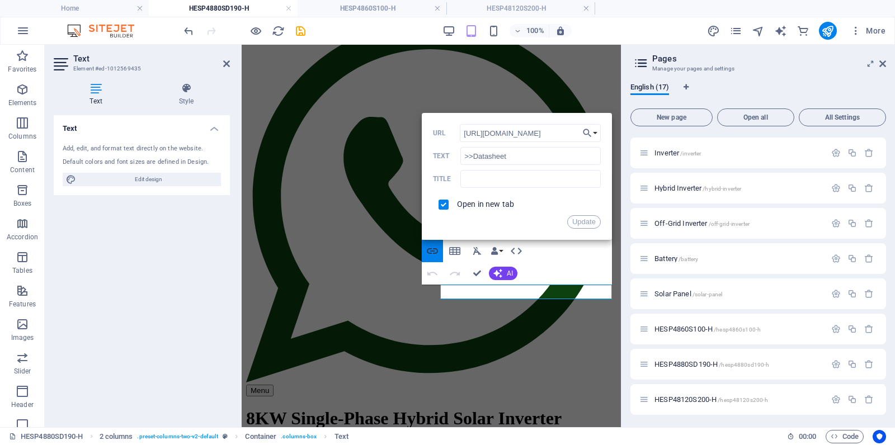
scroll to position [0, 274]
click at [473, 158] on input ">>Datasheet" at bounding box center [530, 156] width 140 height 18
type input ">>Download Datasheet"
click at [570, 157] on input ">>Download Datasheet" at bounding box center [530, 156] width 140 height 18
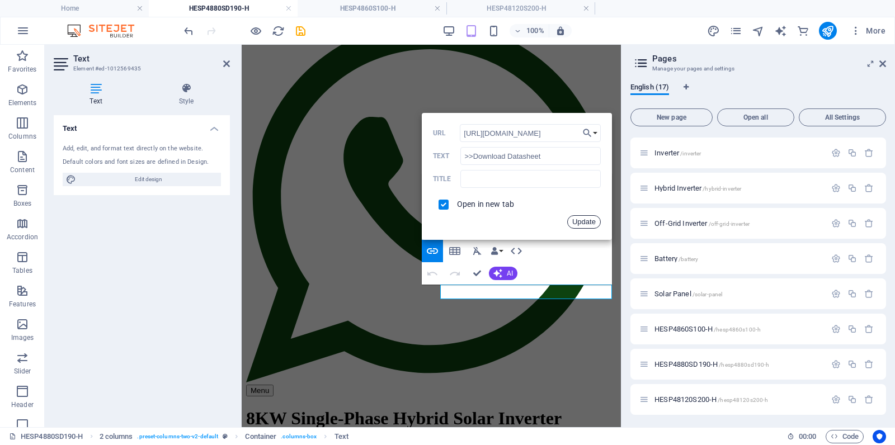
click at [584, 220] on button "Update" at bounding box center [584, 221] width 34 height 13
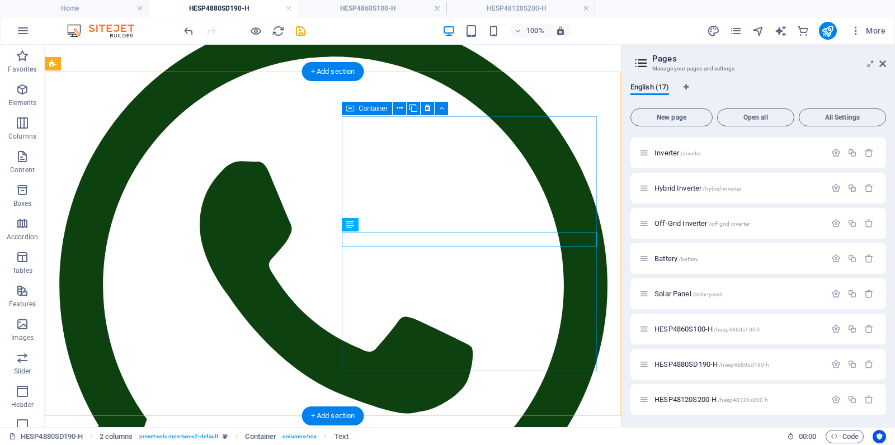
scroll to position [140, 0]
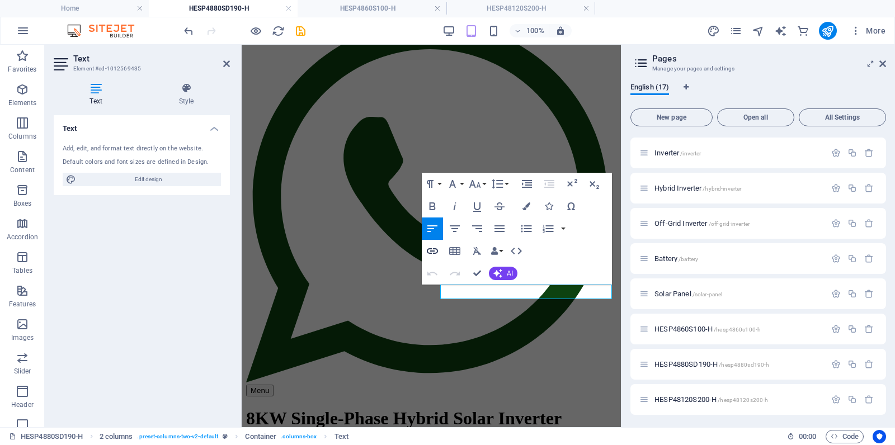
click at [431, 252] on icon "button" at bounding box center [432, 250] width 13 height 13
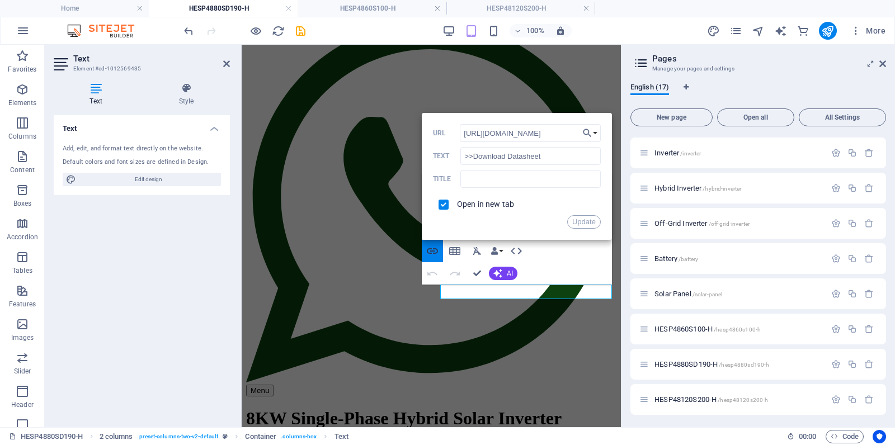
scroll to position [0, 274]
click at [591, 223] on button "Update" at bounding box center [584, 221] width 34 height 13
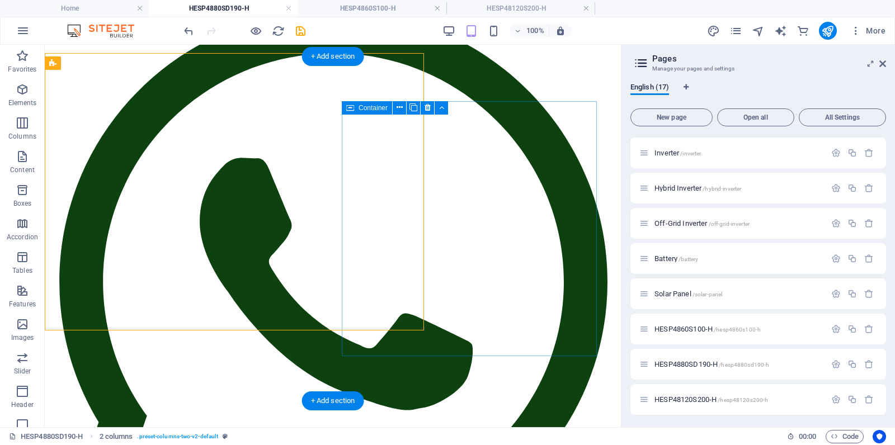
scroll to position [140, 0]
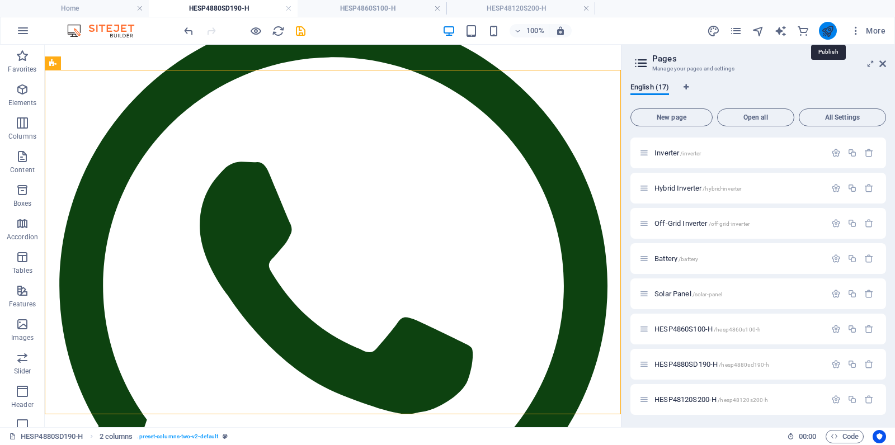
click at [832, 32] on icon "publish" at bounding box center [827, 31] width 13 height 13
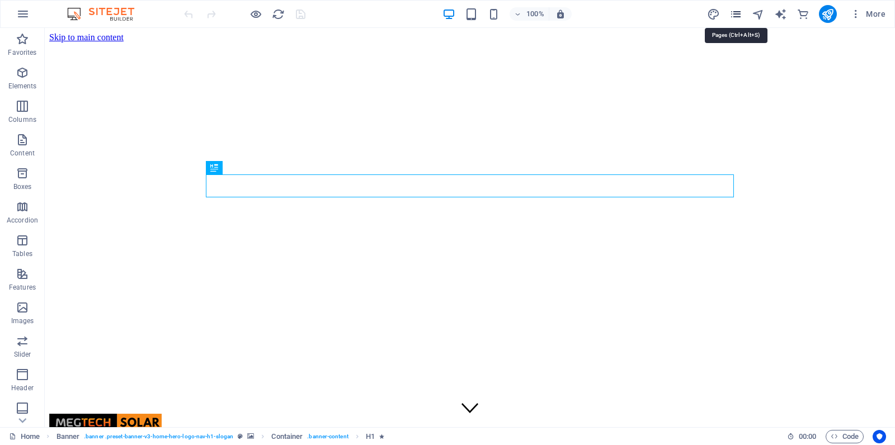
click at [739, 16] on icon "pages" at bounding box center [735, 14] width 13 height 13
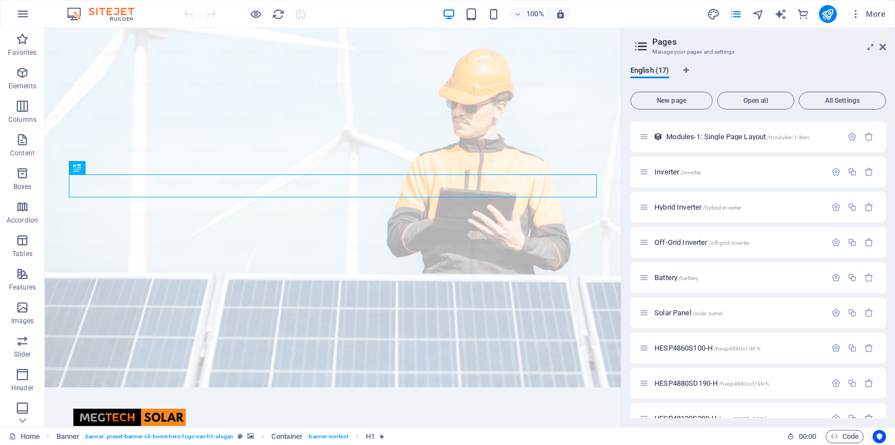
scroll to position [298, 0]
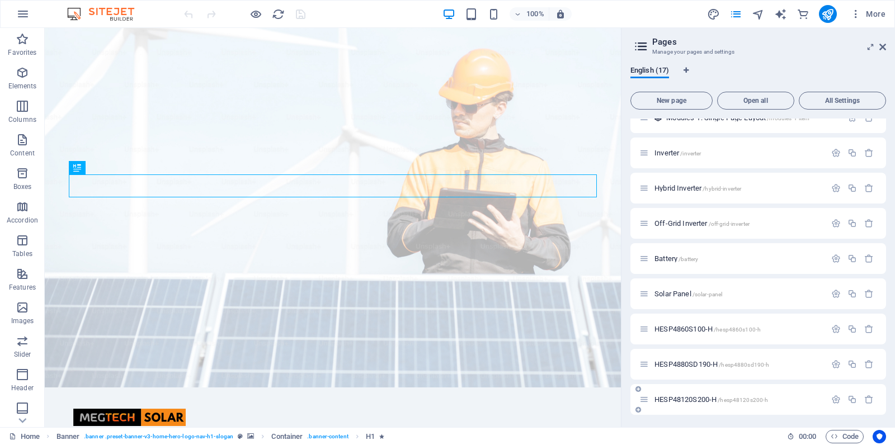
click at [697, 400] on span "HESP48120S200-H /hesp48120s200-h" at bounding box center [711, 399] width 114 height 8
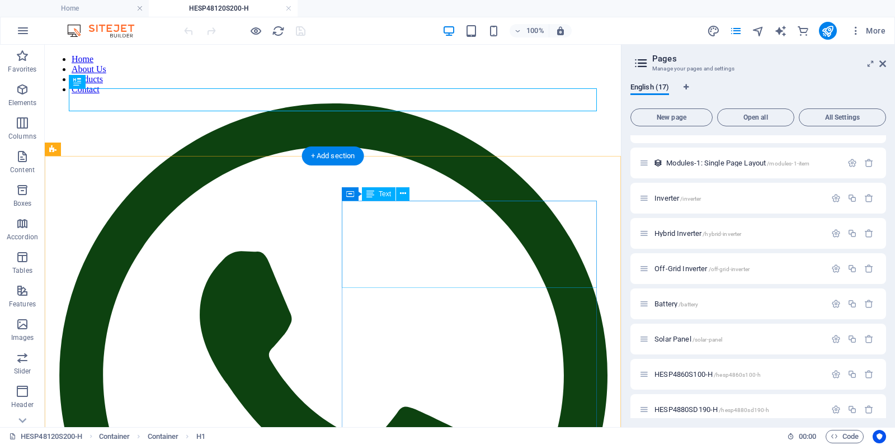
scroll to position [64, 0]
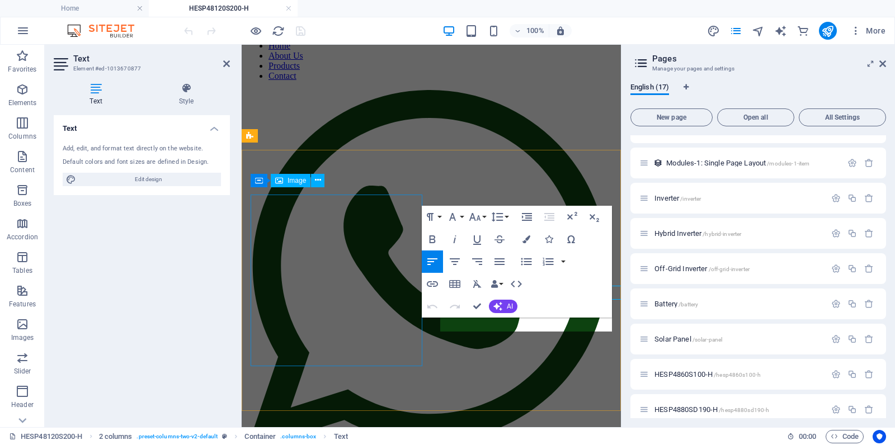
scroll to position [57, 0]
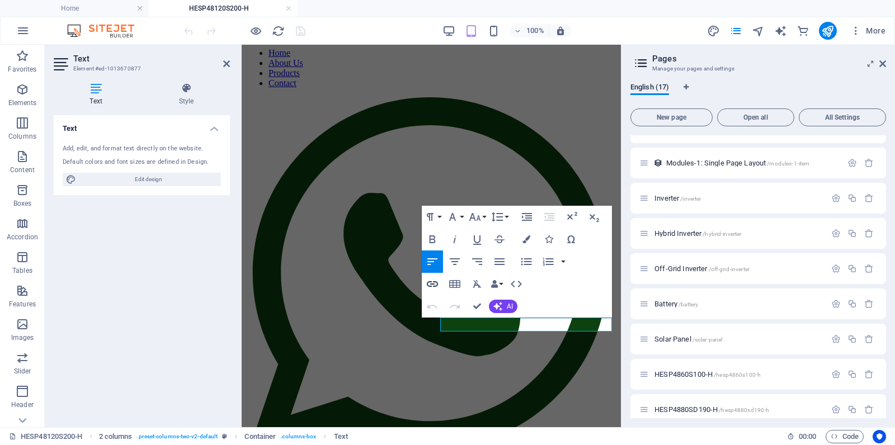
click at [433, 284] on icon "button" at bounding box center [432, 284] width 11 height 6
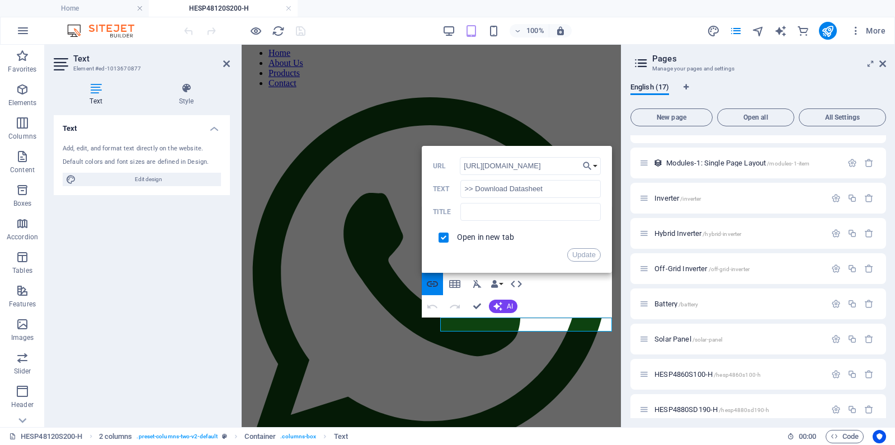
scroll to position [0, 272]
click at [590, 167] on icon "button" at bounding box center [587, 165] width 11 height 13
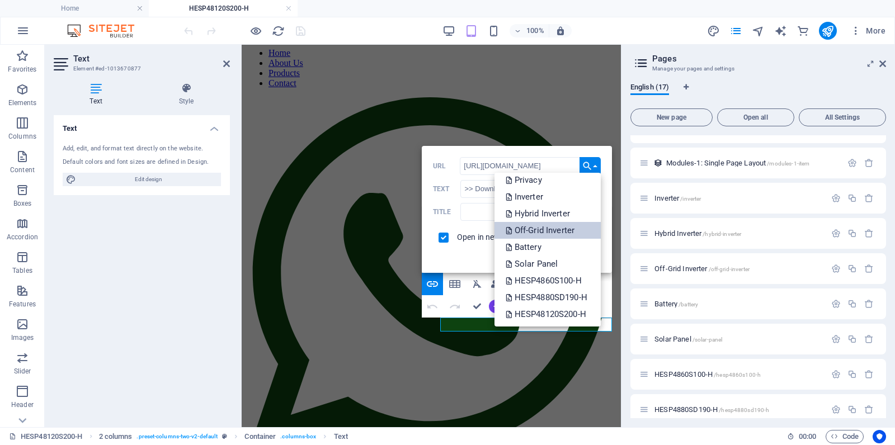
scroll to position [73, 0]
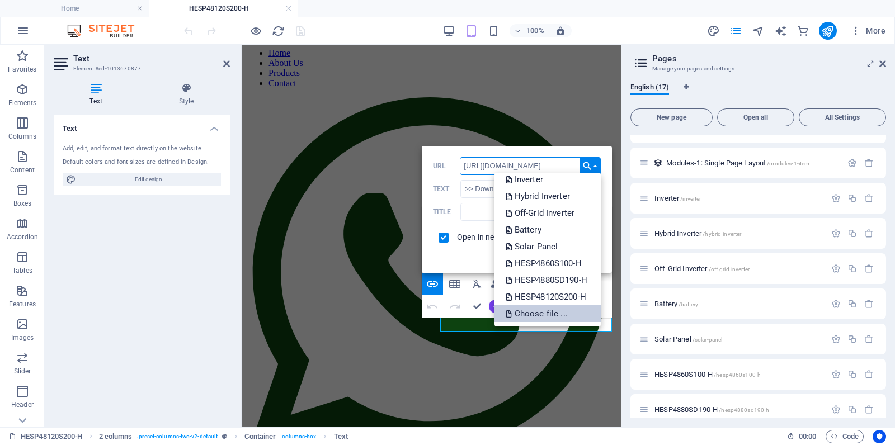
click at [536, 312] on p "Choose file ..." at bounding box center [538, 313] width 64 height 17
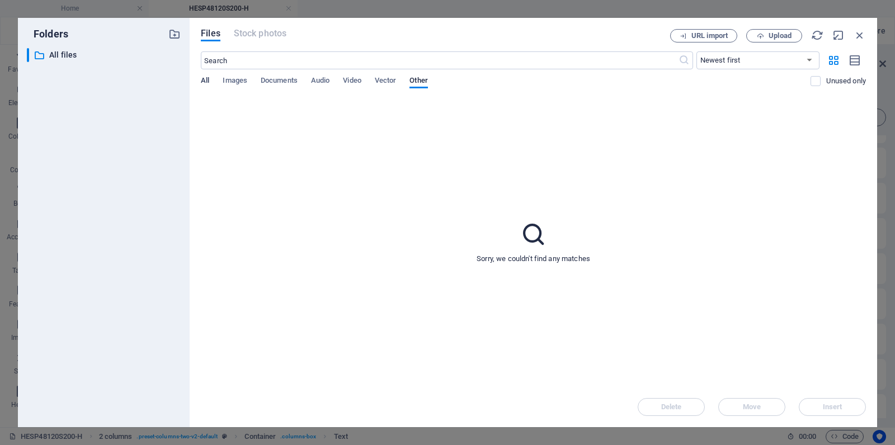
click at [209, 82] on span "All" at bounding box center [205, 82] width 8 height 16
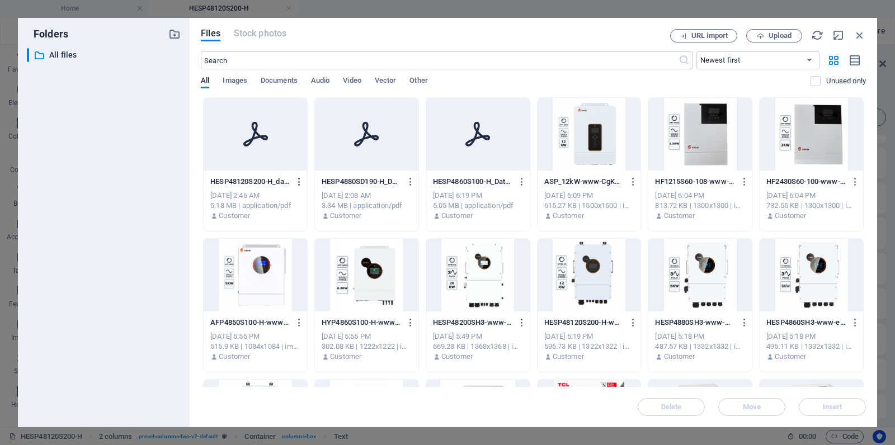
click at [300, 181] on icon "button" at bounding box center [299, 182] width 11 height 10
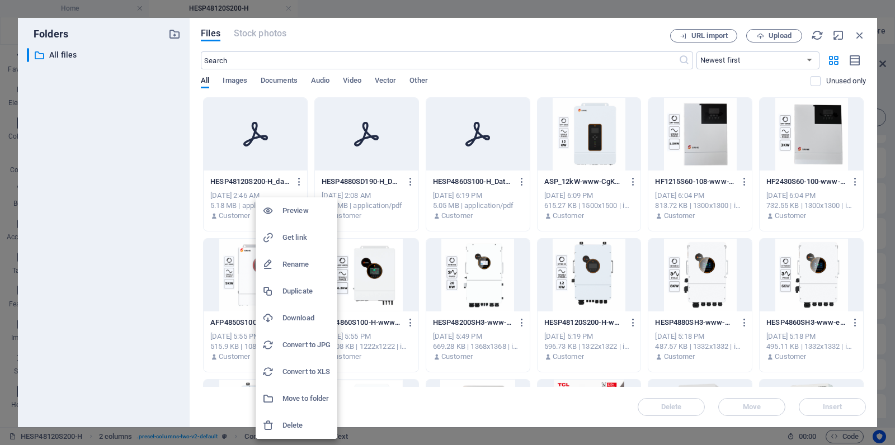
click at [301, 426] on h6 "Delete" at bounding box center [306, 425] width 48 height 13
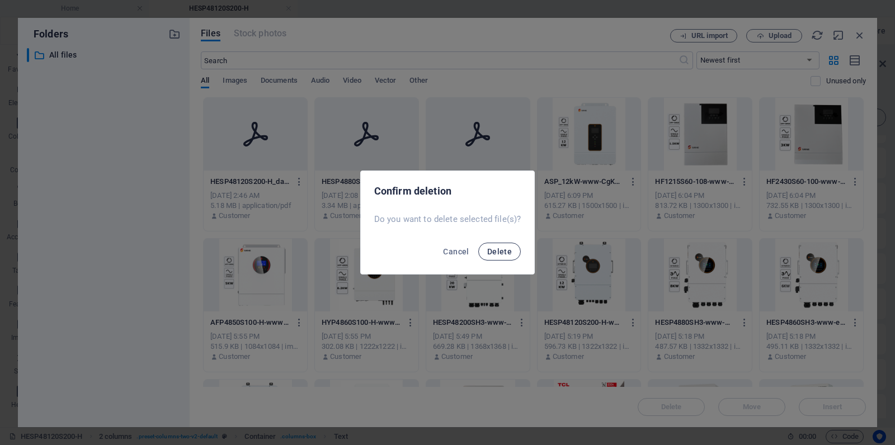
click at [497, 256] on button "Delete" at bounding box center [499, 252] width 43 height 18
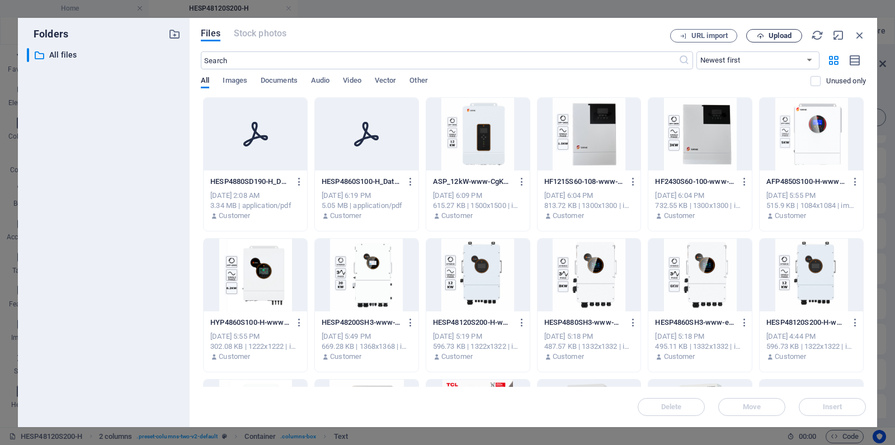
click at [786, 36] on span "Upload" at bounding box center [779, 35] width 23 height 7
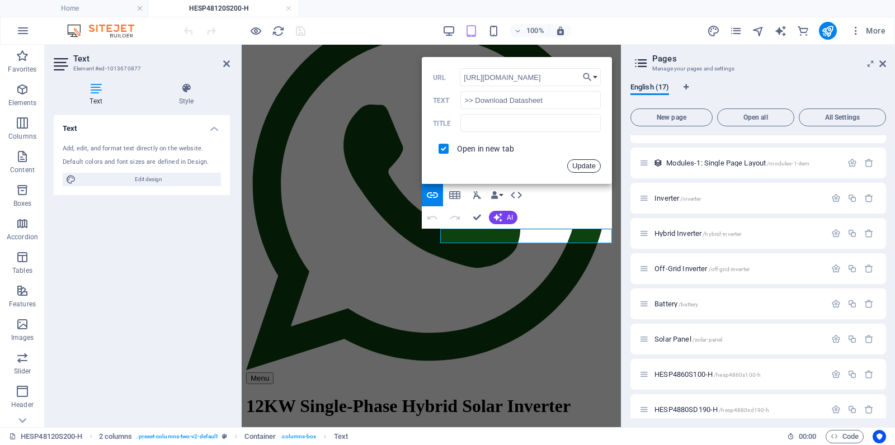
click at [586, 167] on button "Update" at bounding box center [584, 165] width 34 height 13
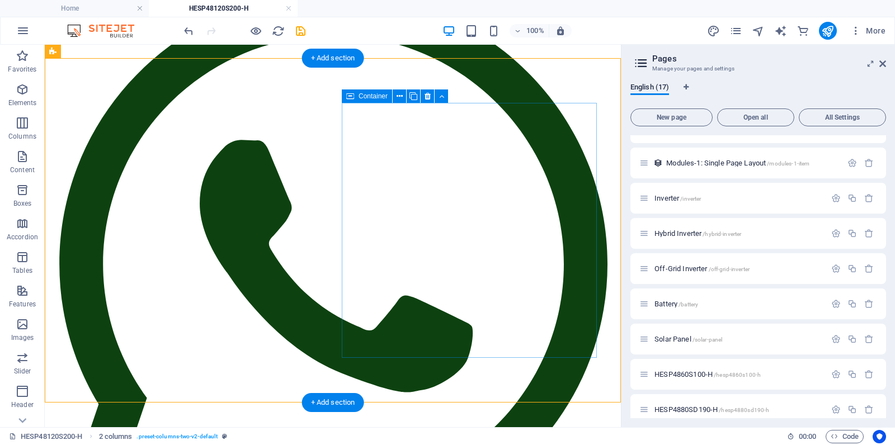
scroll to position [219, 0]
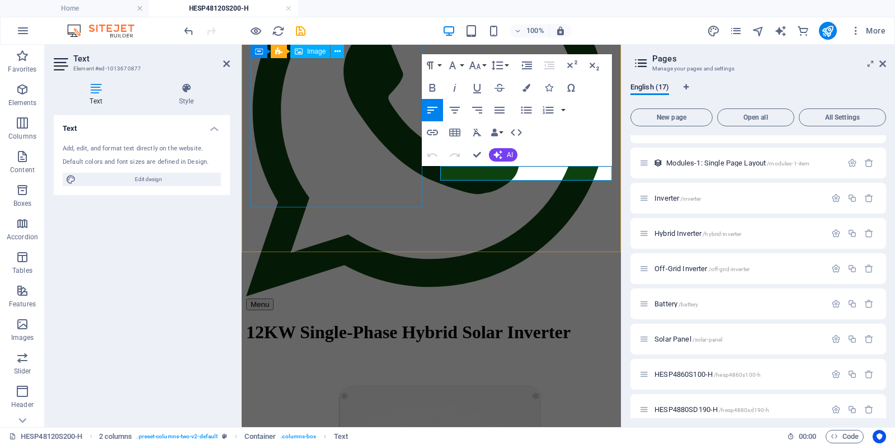
scroll to position [208, 0]
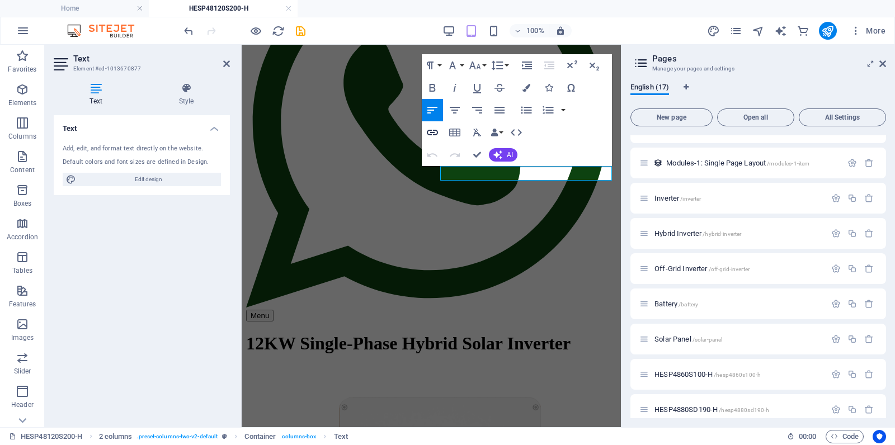
click at [431, 134] on icon "button" at bounding box center [432, 132] width 13 height 13
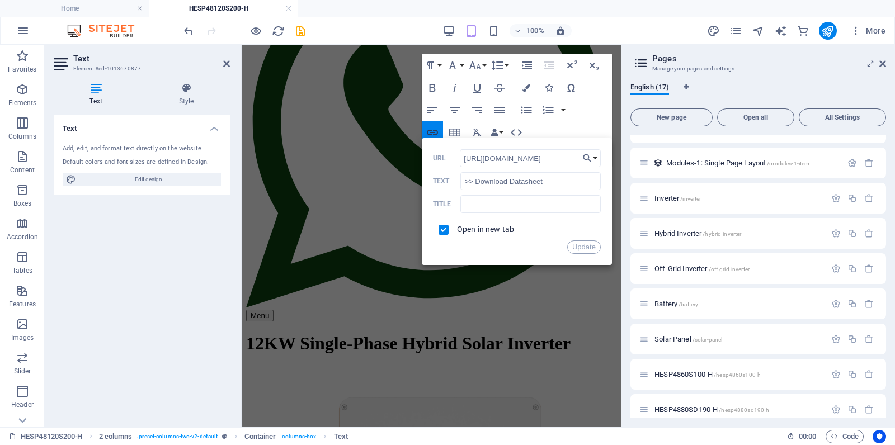
scroll to position [0, 281]
click at [583, 249] on button "Update" at bounding box center [584, 247] width 34 height 13
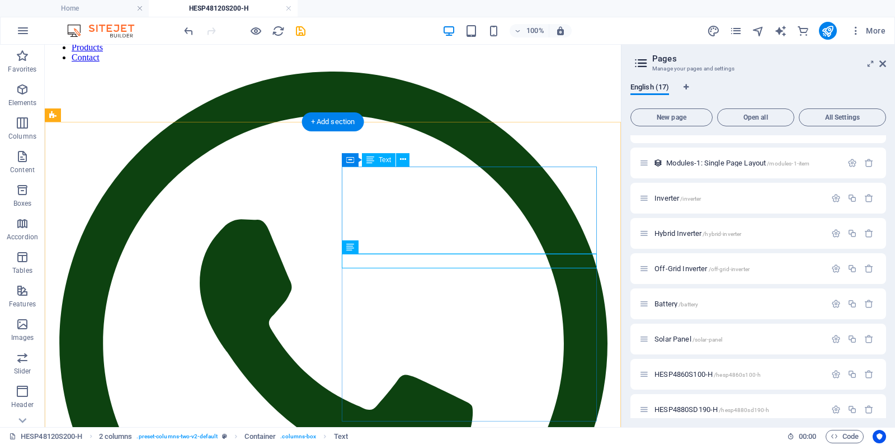
scroll to position [0, 0]
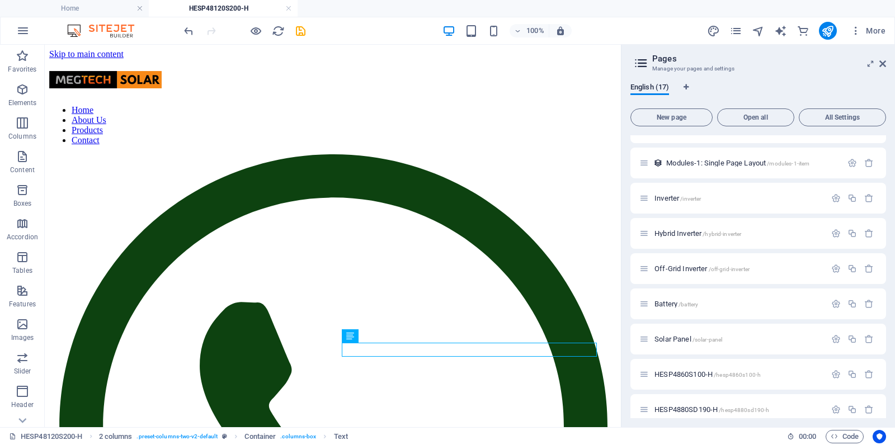
click at [641, 62] on icon at bounding box center [641, 63] width 17 height 16
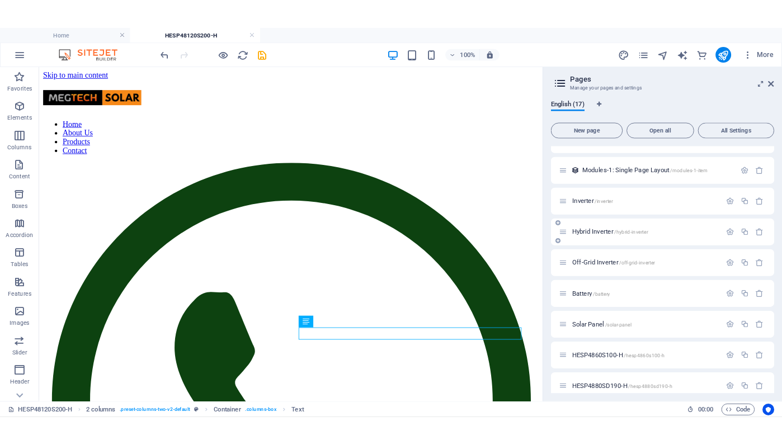
scroll to position [315, 0]
